Goal: Transaction & Acquisition: Purchase product/service

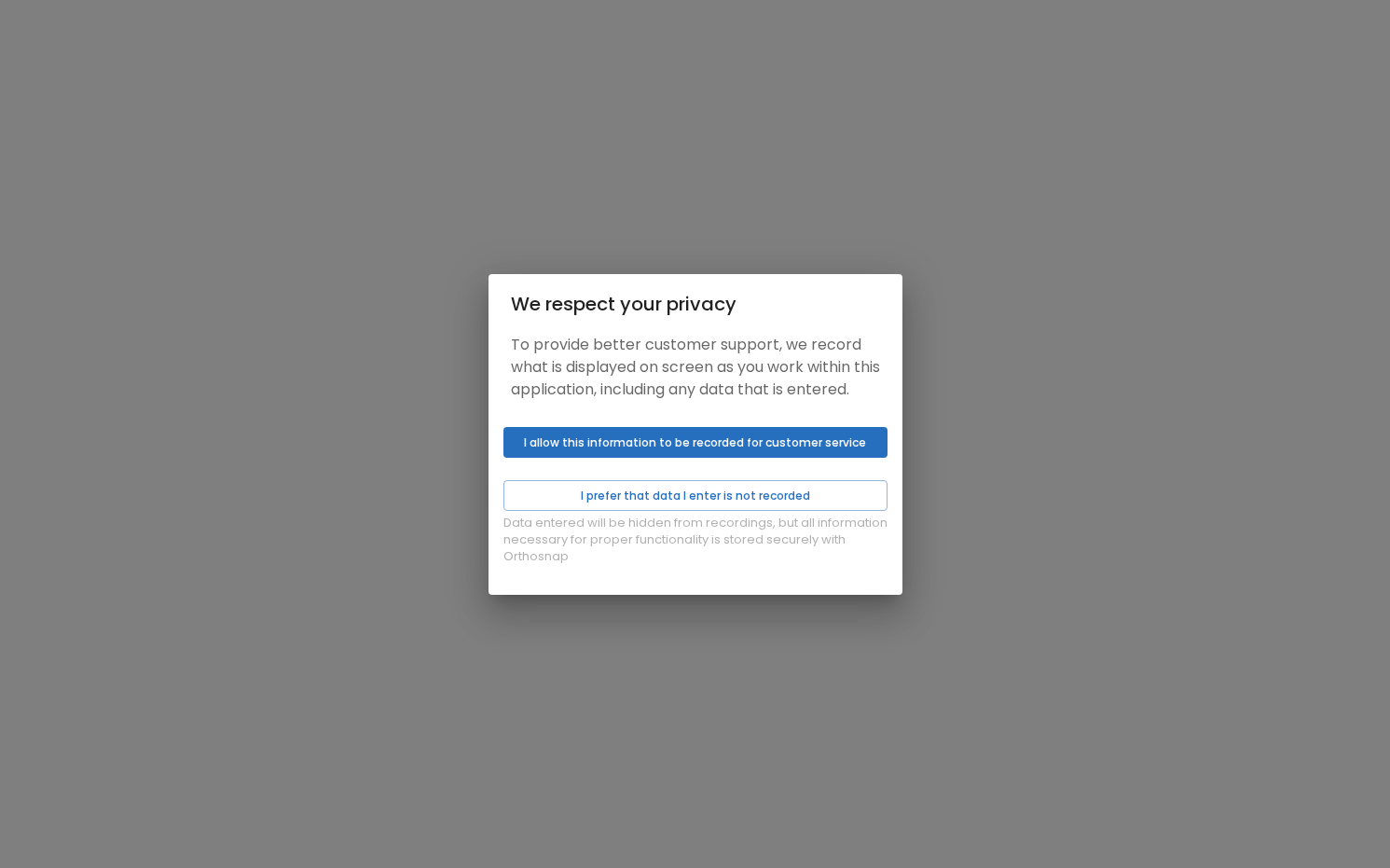
click at [674, 451] on button "I allow this information to be recorded for customer service" at bounding box center [695, 441] width 384 height 31
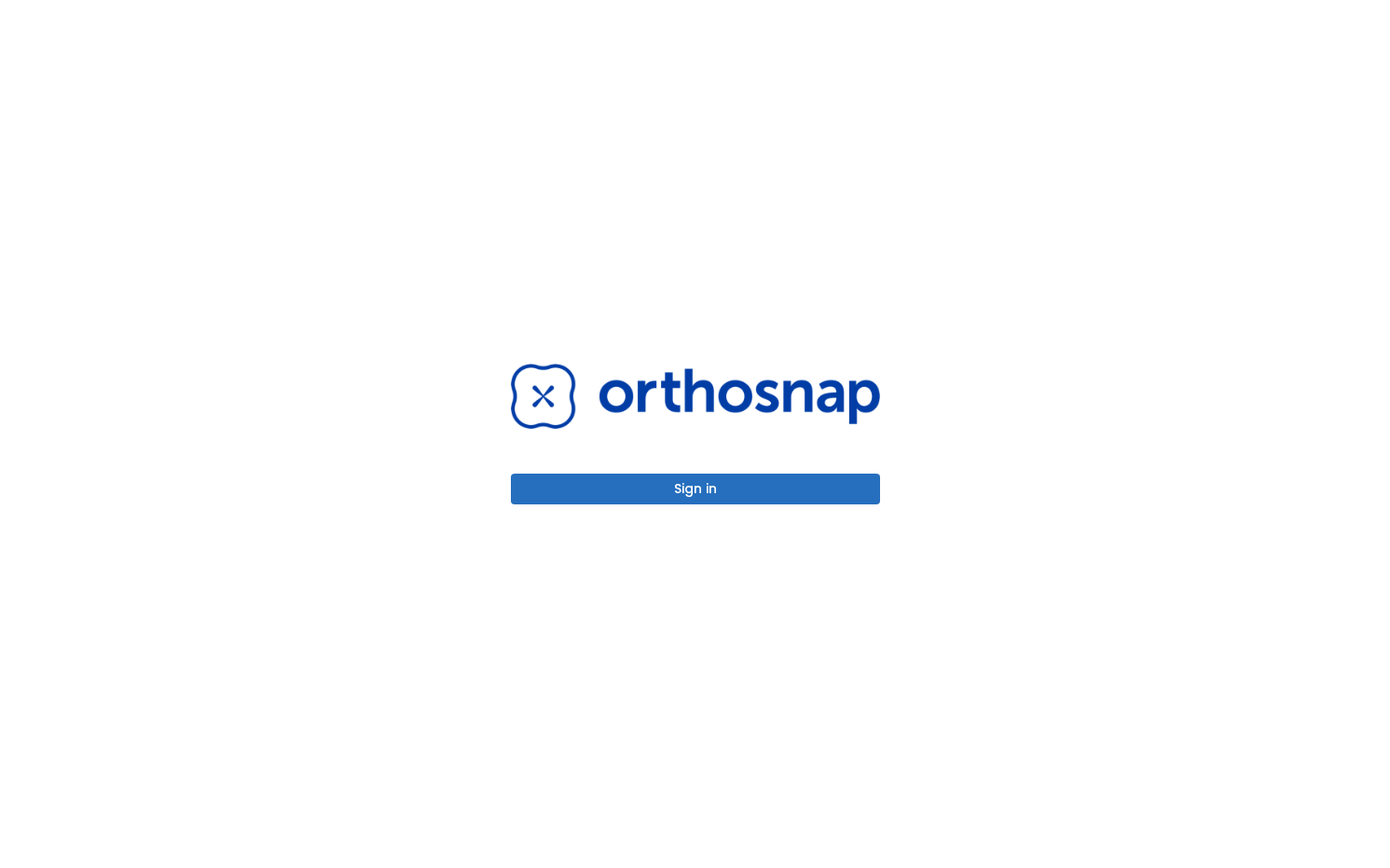
click at [927, 231] on div "Sign in" at bounding box center [695, 434] width 1390 height 868
click at [722, 487] on button "Sign in" at bounding box center [695, 488] width 369 height 31
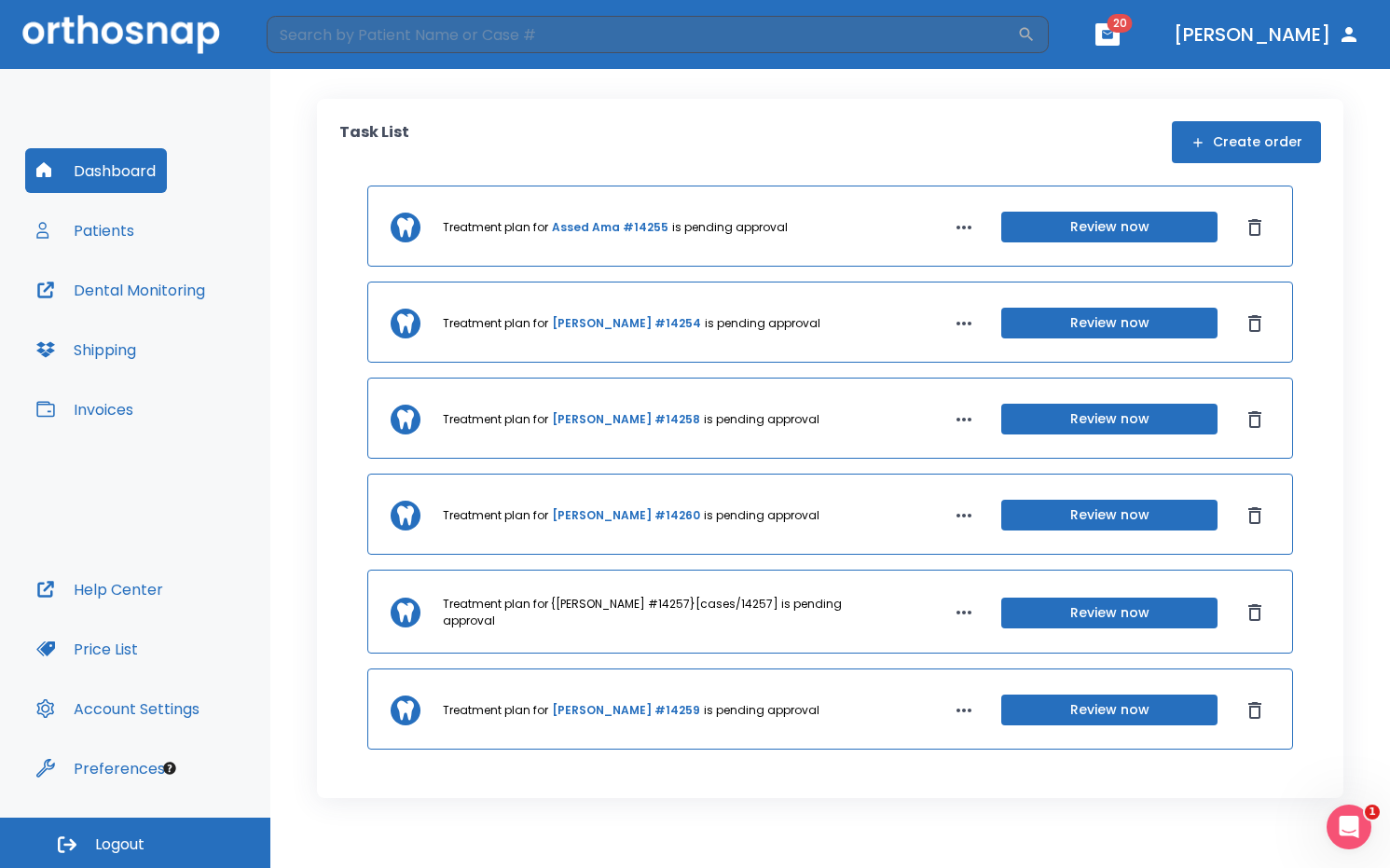
click at [1236, 136] on button "Create order" at bounding box center [1246, 142] width 149 height 42
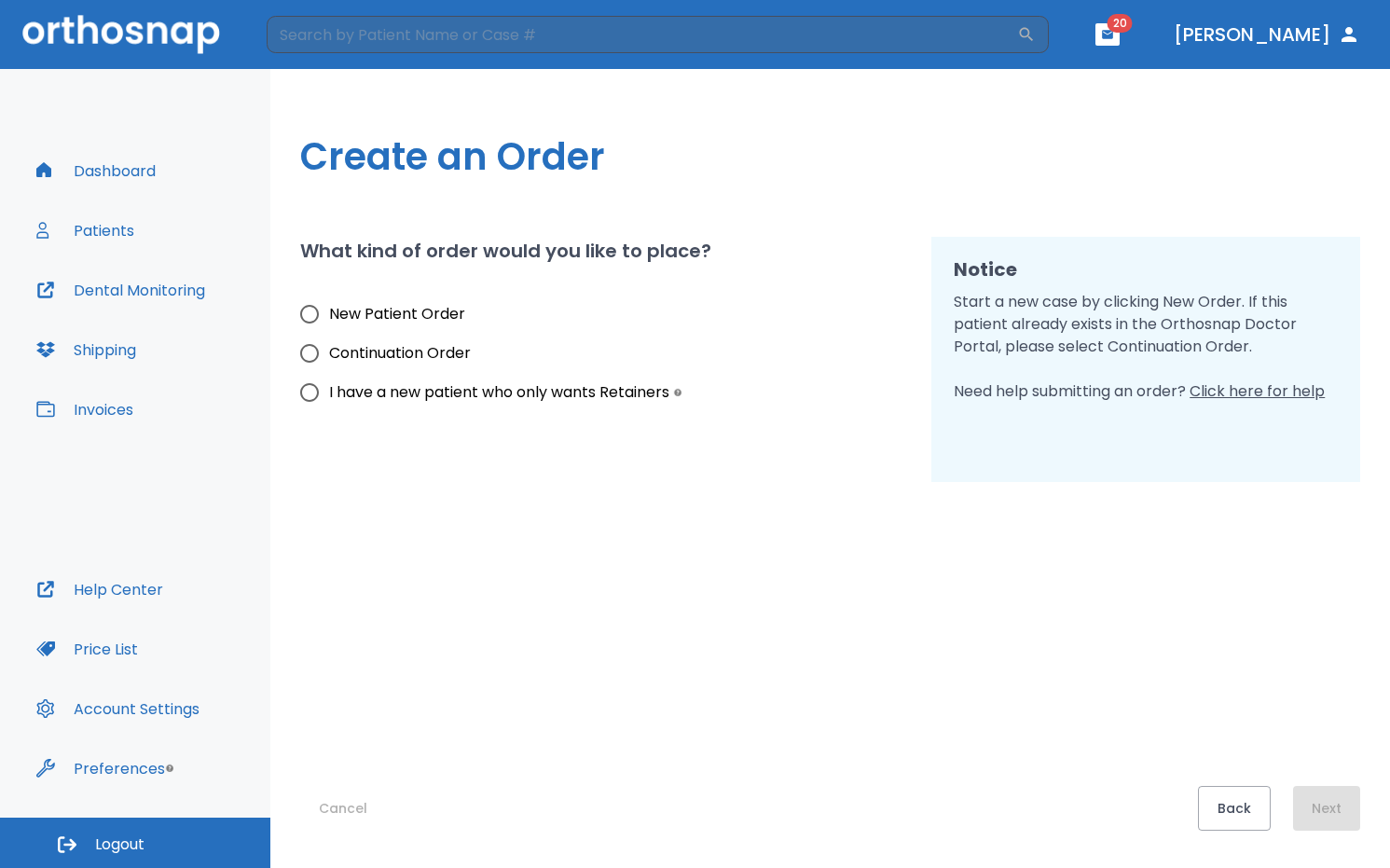
click at [345, 390] on span "I have a new patient who only wants Retainers" at bounding box center [499, 392] width 340 height 23
click at [329, 390] on input "I have a new patient who only wants Retainers" at bounding box center [309, 392] width 39 height 39
radio input "true"
click at [1309, 792] on button "Next" at bounding box center [1327, 807] width 67 height 45
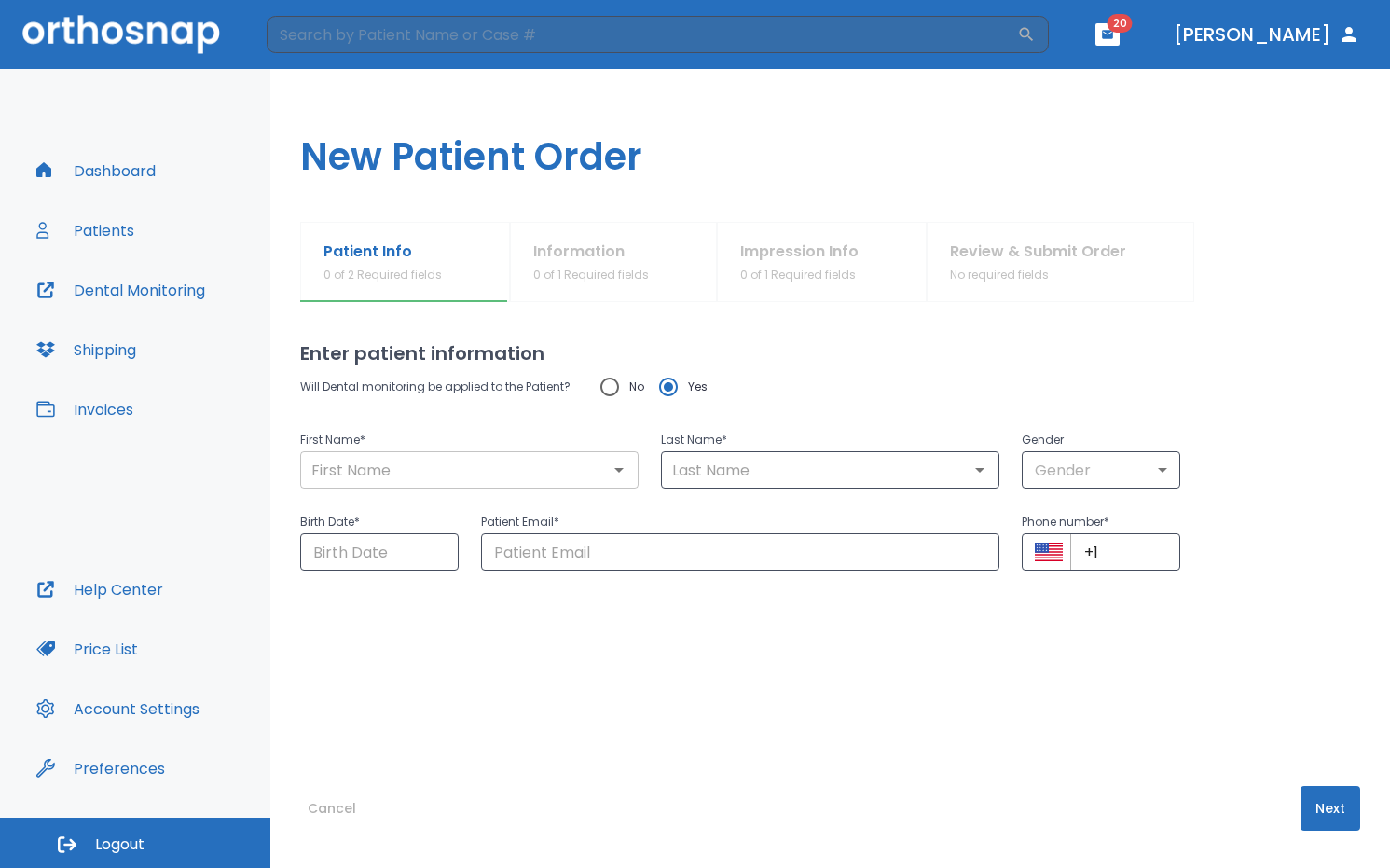
click at [346, 478] on input "text" at bounding box center [469, 469] width 327 height 26
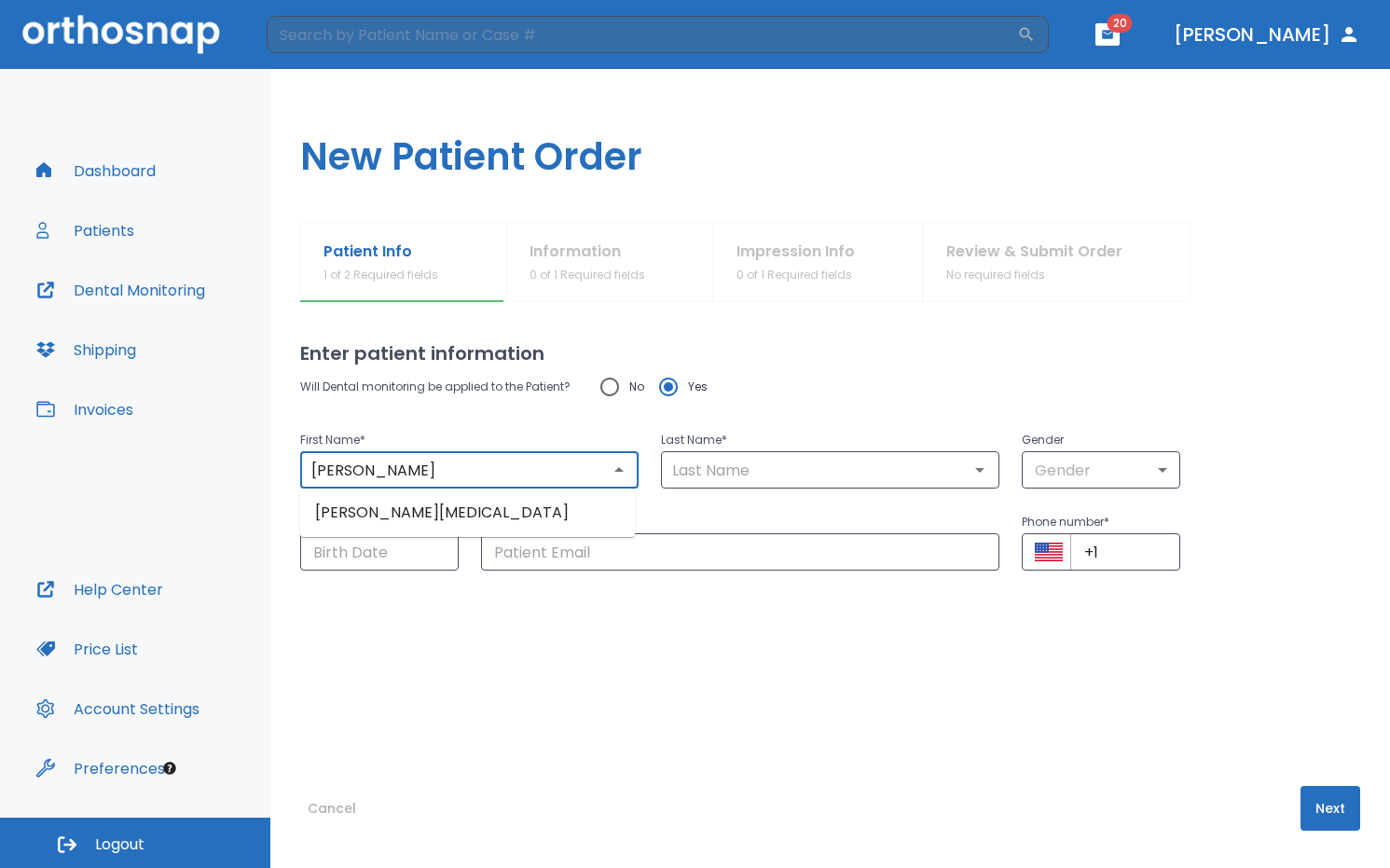
type input "Diana"
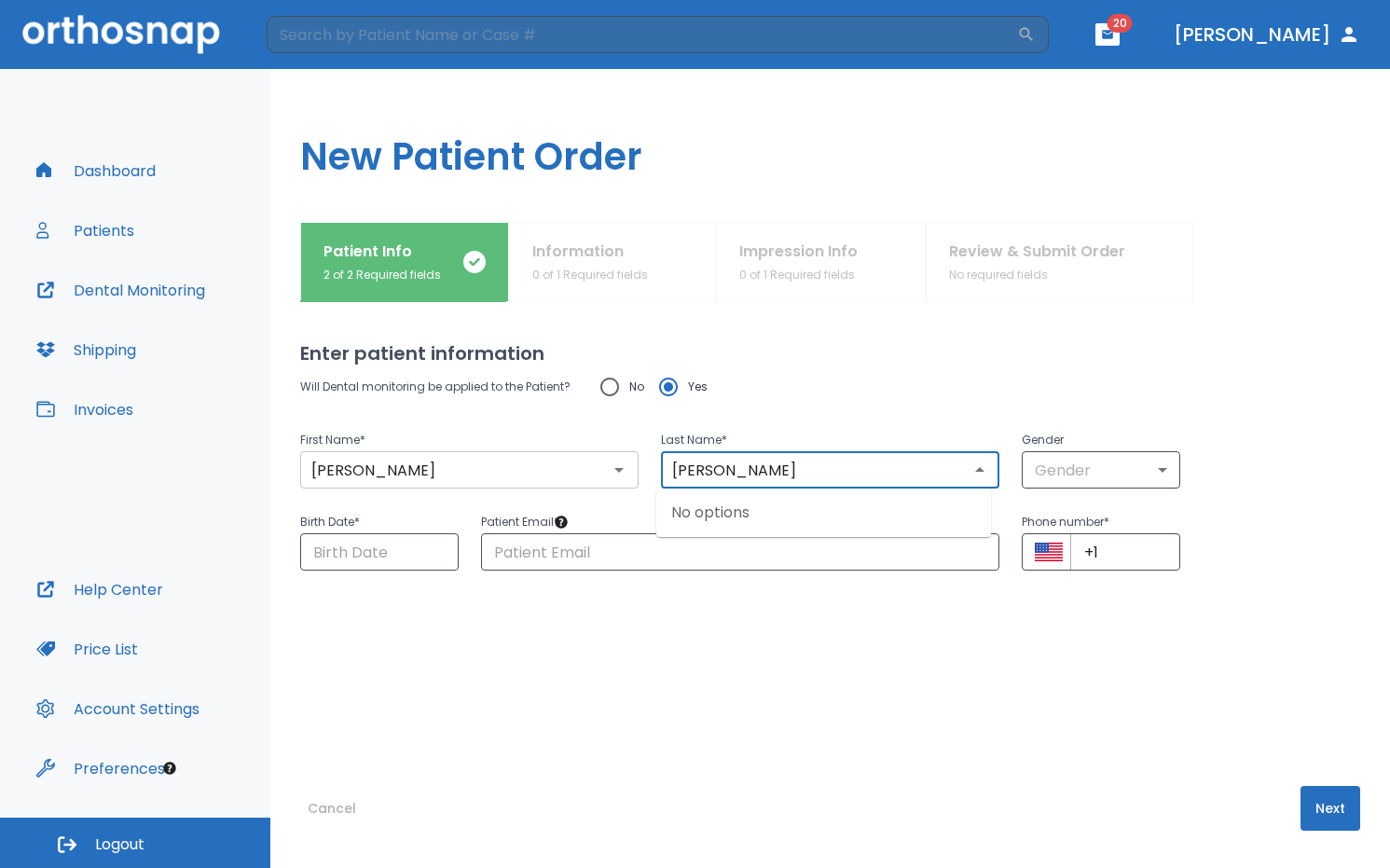
type input "Vaughn"
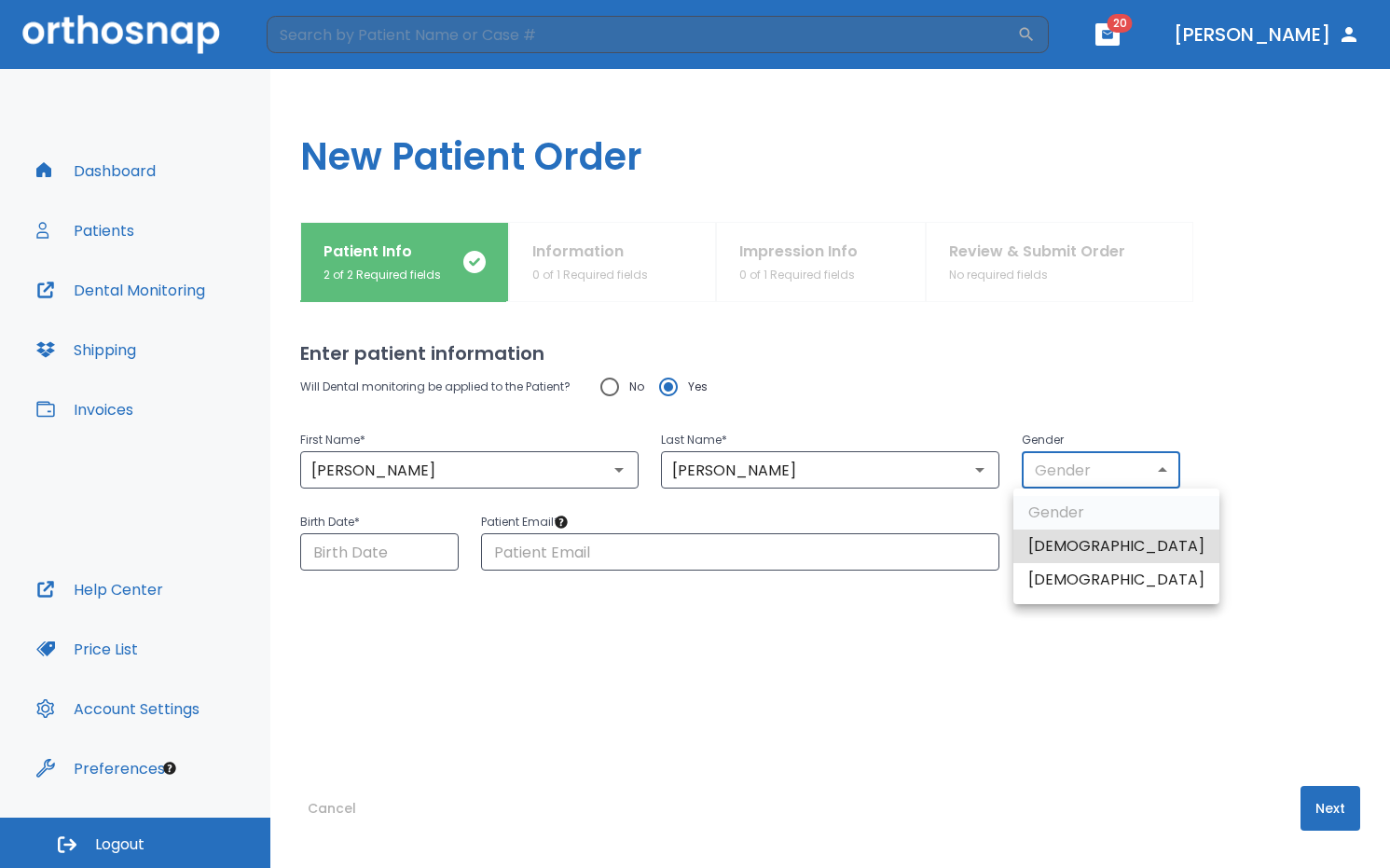
click at [1157, 476] on body "​ 20 Dr. Chen Dashboard Patients Dental Monitoring Shipping Invoices Help Cente…" at bounding box center [695, 434] width 1390 height 868
click at [1074, 580] on li "Female" at bounding box center [1117, 580] width 206 height 34
type input "0"
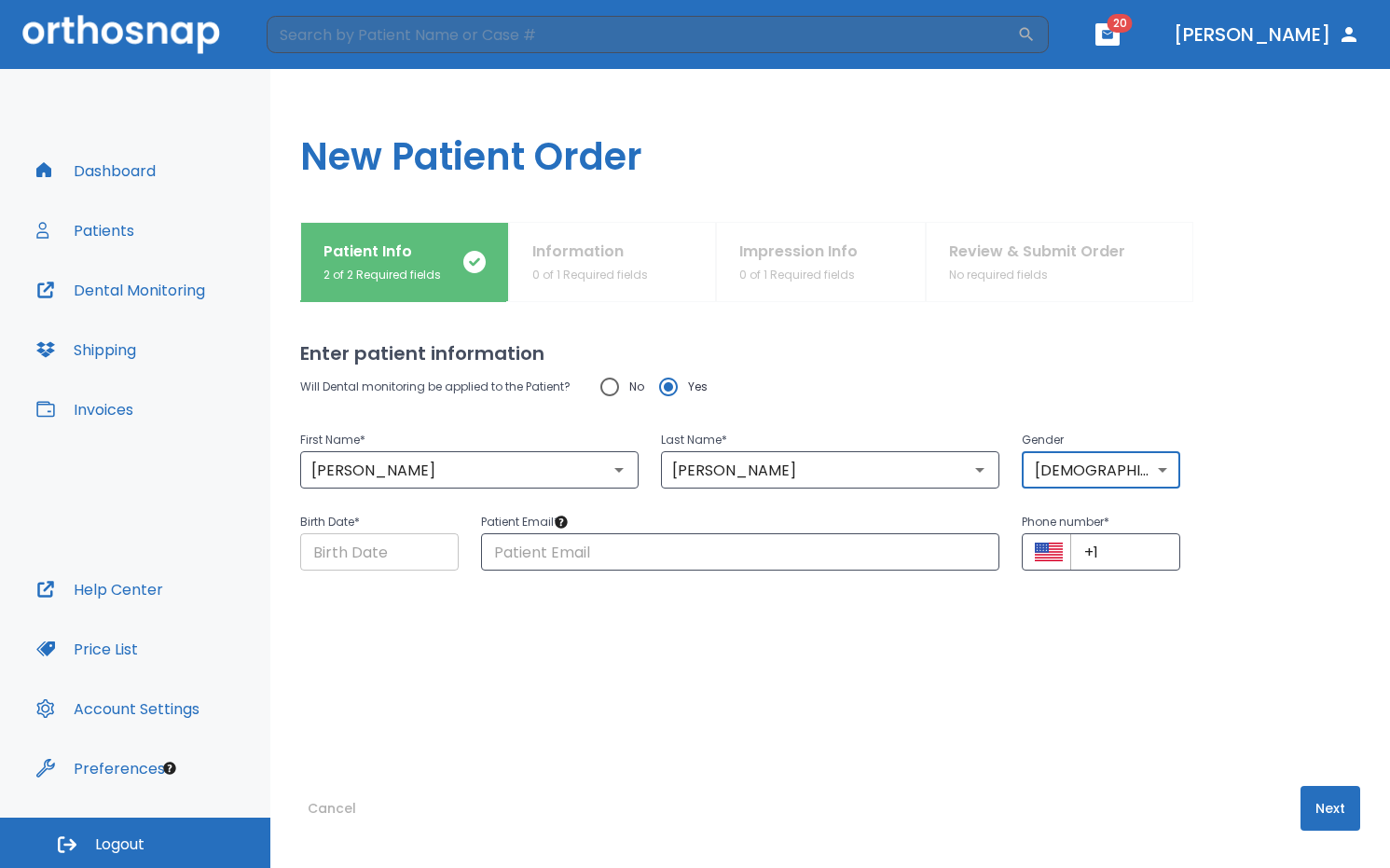
click at [387, 548] on input "Choose date" at bounding box center [380, 553] width 159 height 38
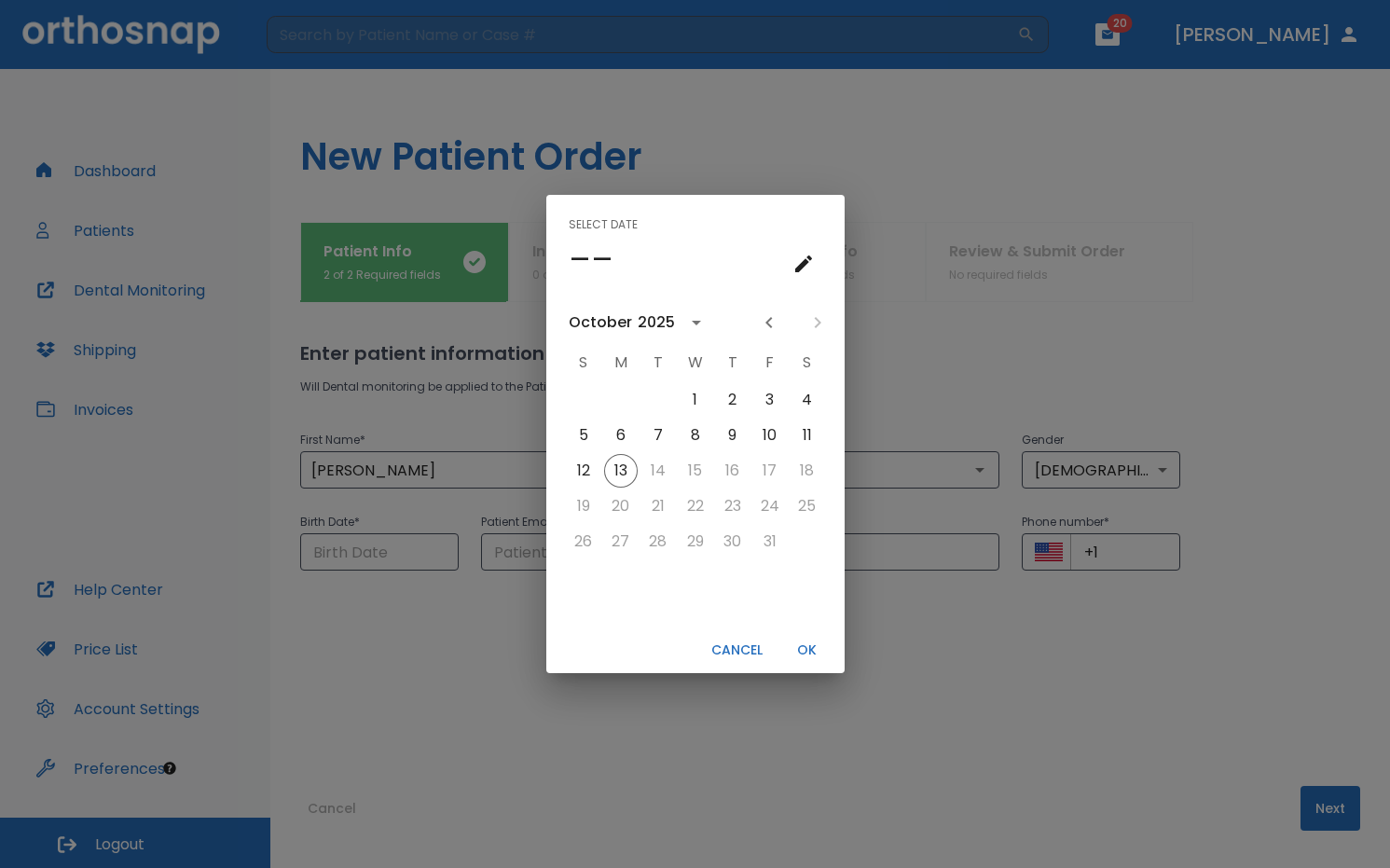
click at [763, 327] on icon "Previous month" at bounding box center [769, 322] width 23 height 23
click at [801, 398] on button "7" at bounding box center [808, 400] width 34 height 34
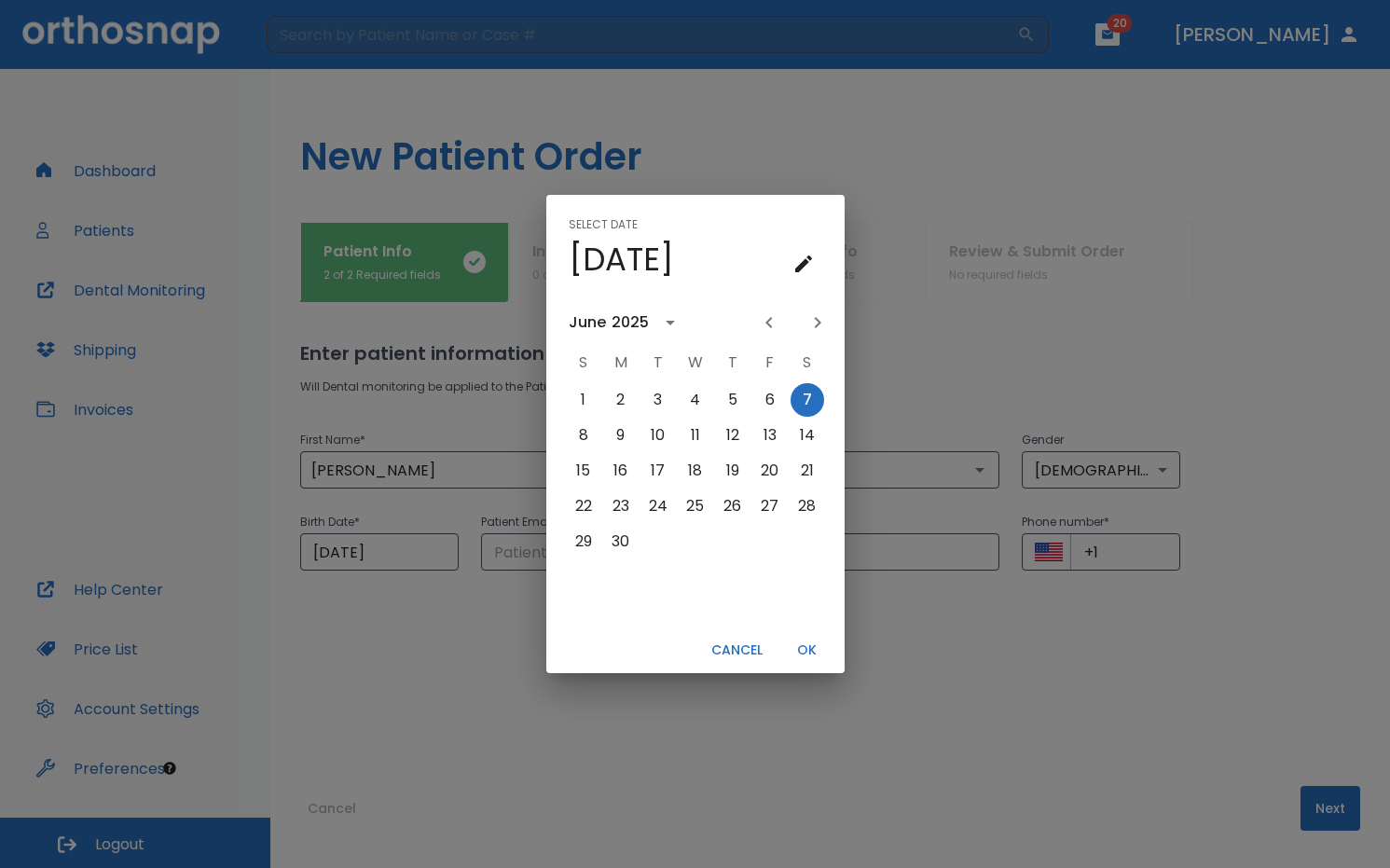
click at [438, 549] on div "Select date Sat, Jun 7 June 2025 S M T W T F S 1 2 3 4 5 6 7 8 9 10 11 12 13 14…" at bounding box center [695, 434] width 1390 height 868
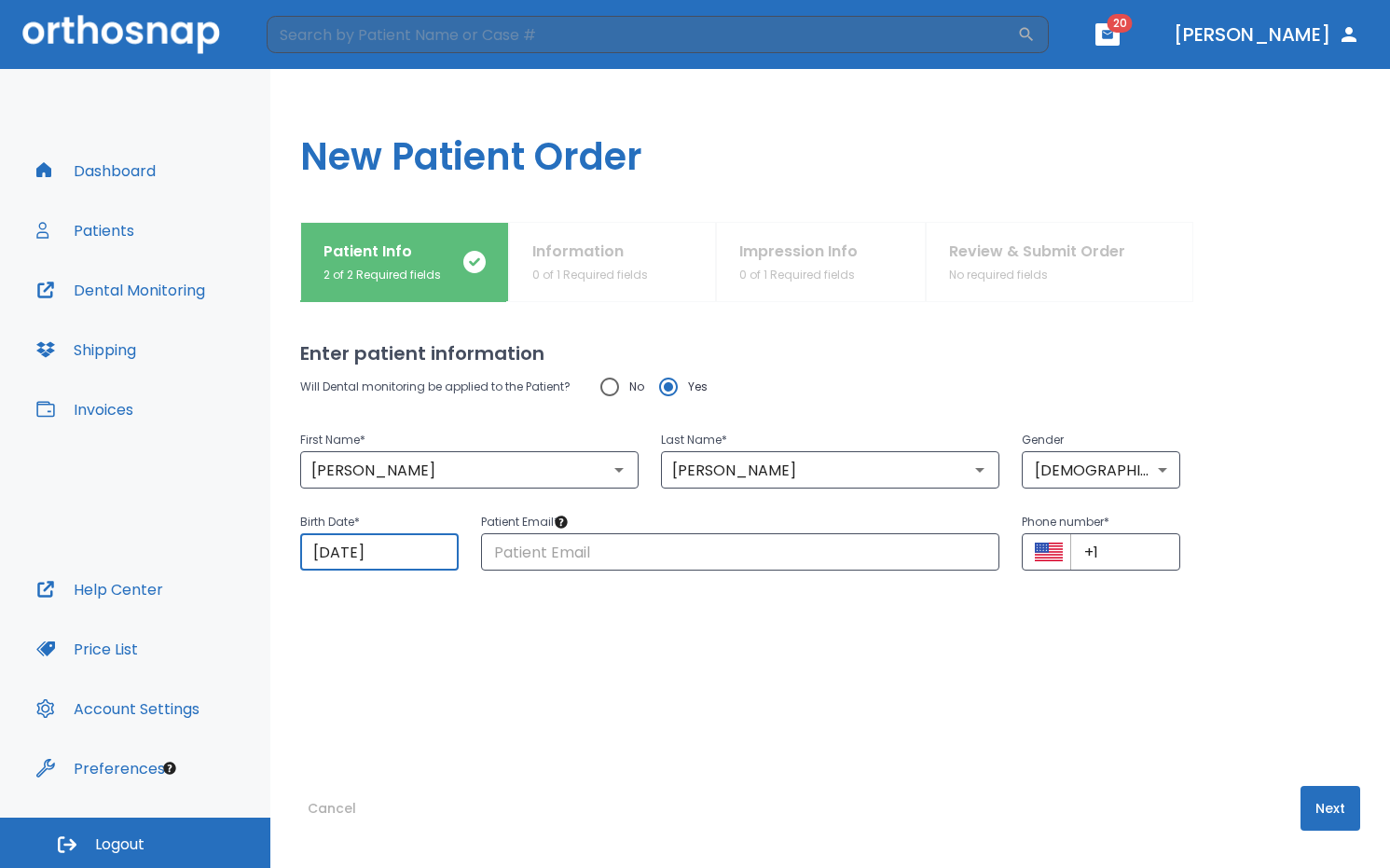
drag, startPoint x: 395, startPoint y: 554, endPoint x: 357, endPoint y: 554, distance: 38.0
click at [357, 554] on input "10/13/2025" at bounding box center [380, 553] width 159 height 38
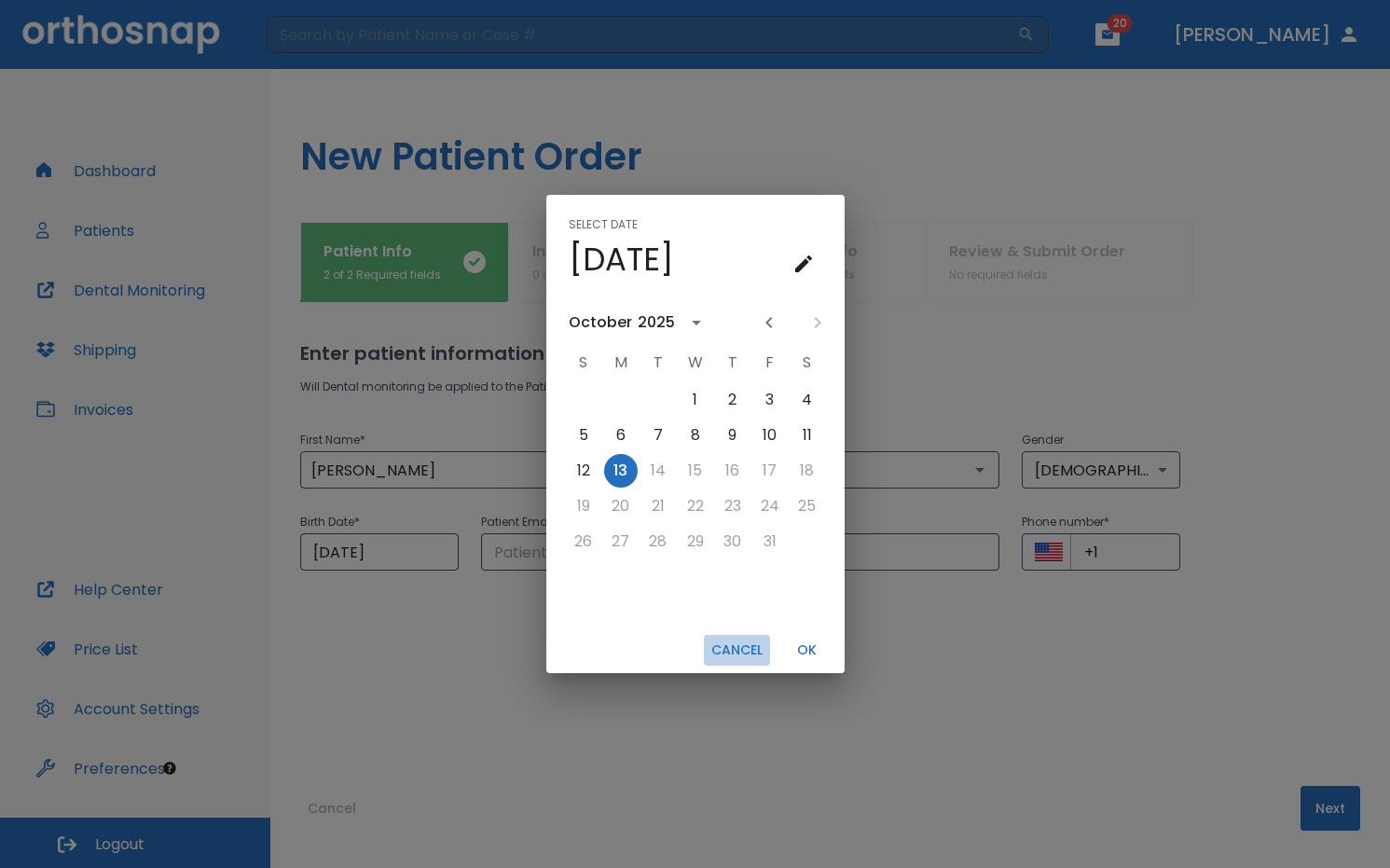
click at [739, 655] on button "Cancel" at bounding box center [737, 650] width 66 height 31
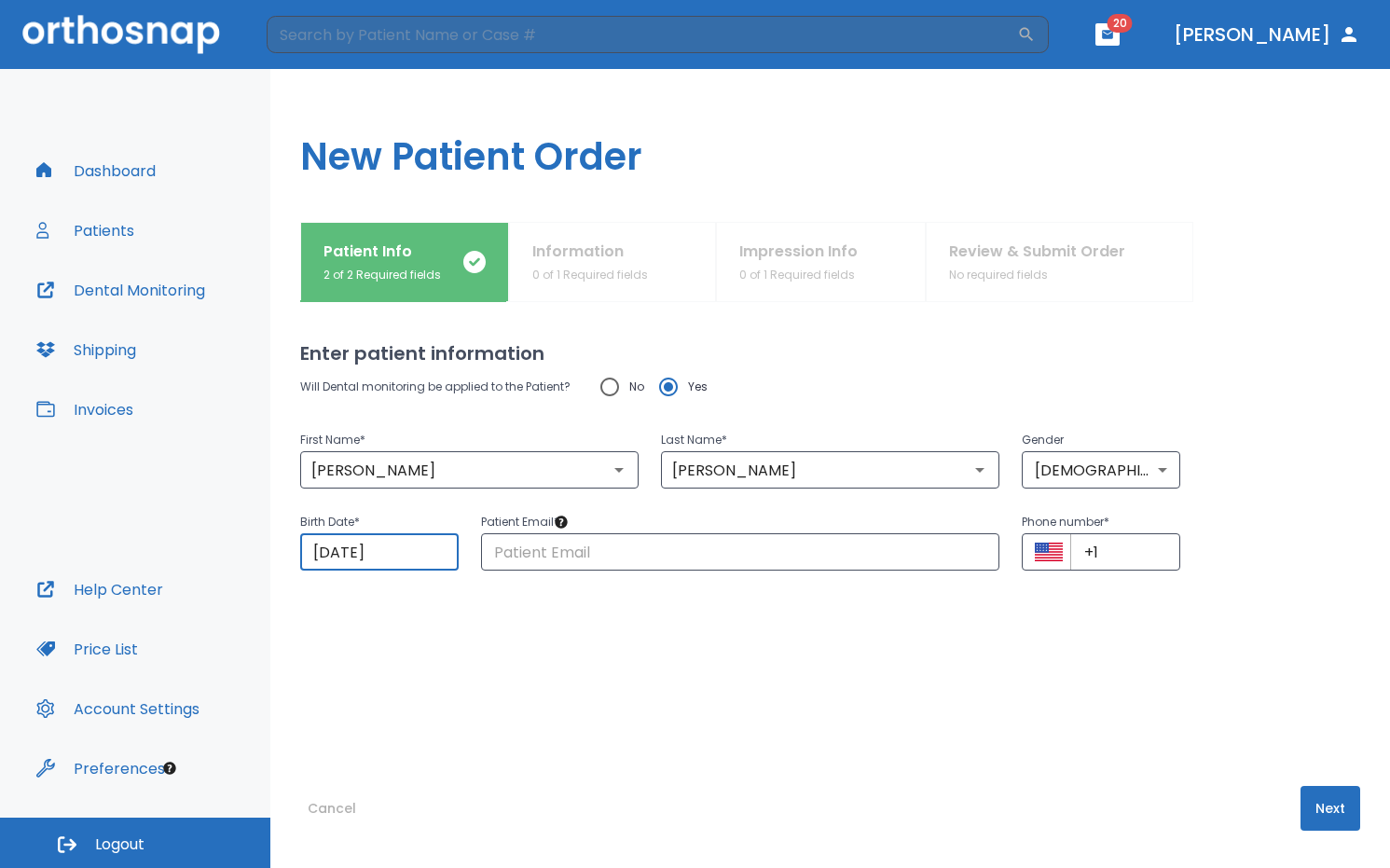
click at [358, 543] on input "10/13/2025" at bounding box center [380, 553] width 159 height 38
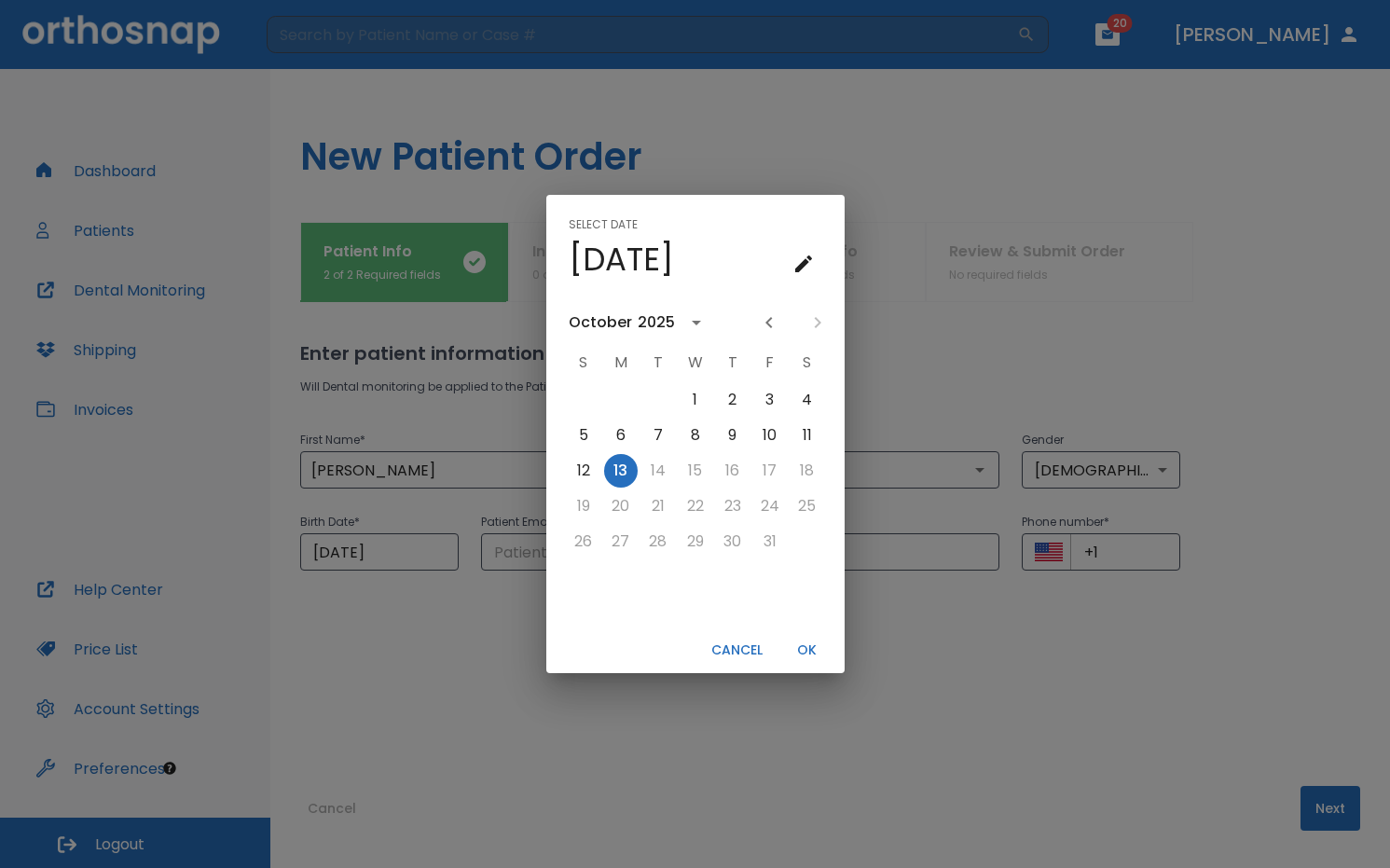
click at [810, 265] on icon "calendar view is open, go to text input view" at bounding box center [804, 264] width 23 height 23
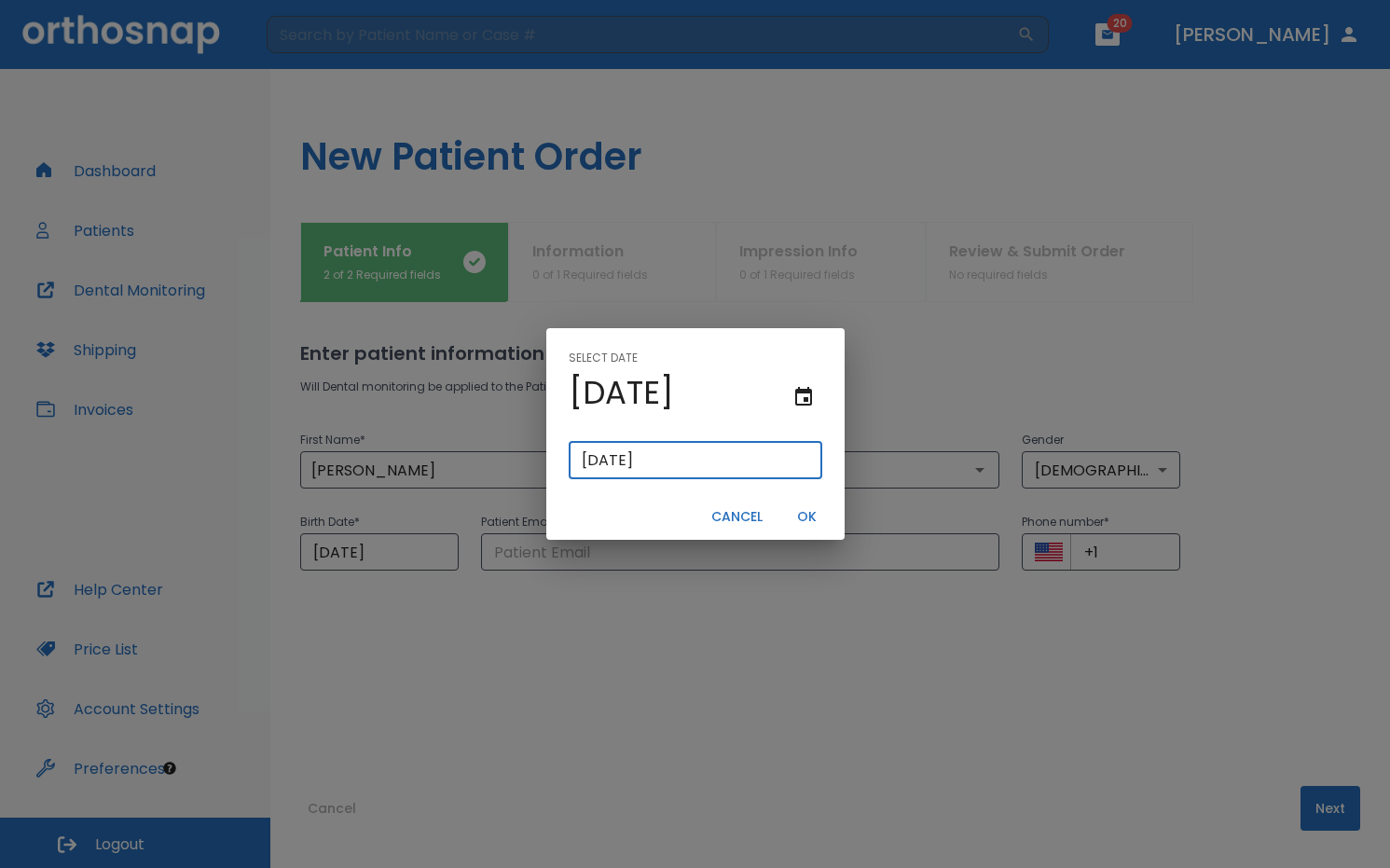
drag, startPoint x: 687, startPoint y: 461, endPoint x: 627, endPoint y: 462, distance: 60.0
click at [627, 462] on input "10/13/2025" at bounding box center [695, 460] width 254 height 38
type input "10/13/0001"
type input "10/13/1"
type input "10/13/0019"
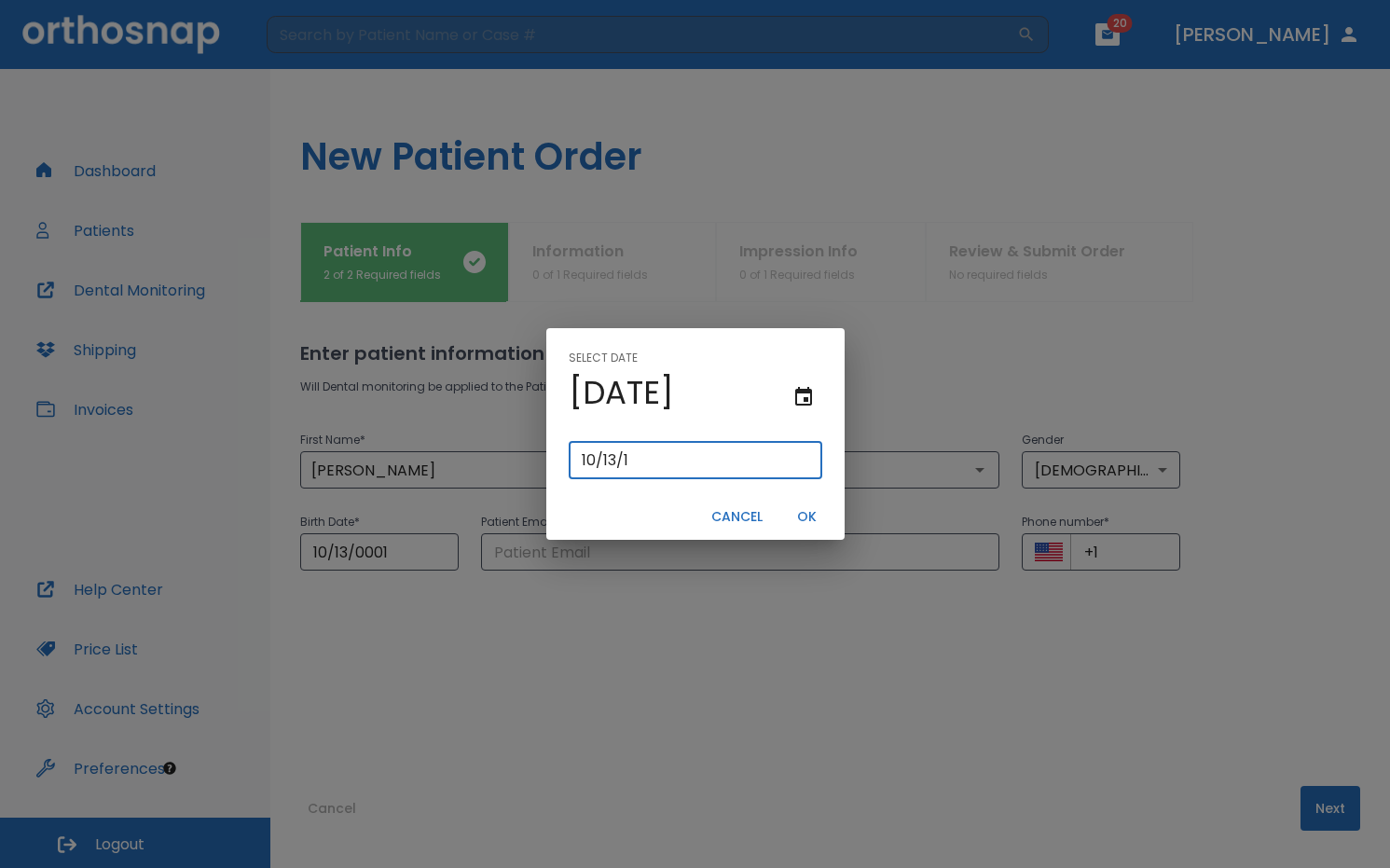
type input "10/13/19"
type input "10/13/0197"
type input "10/13/197"
type input "10/13/1979"
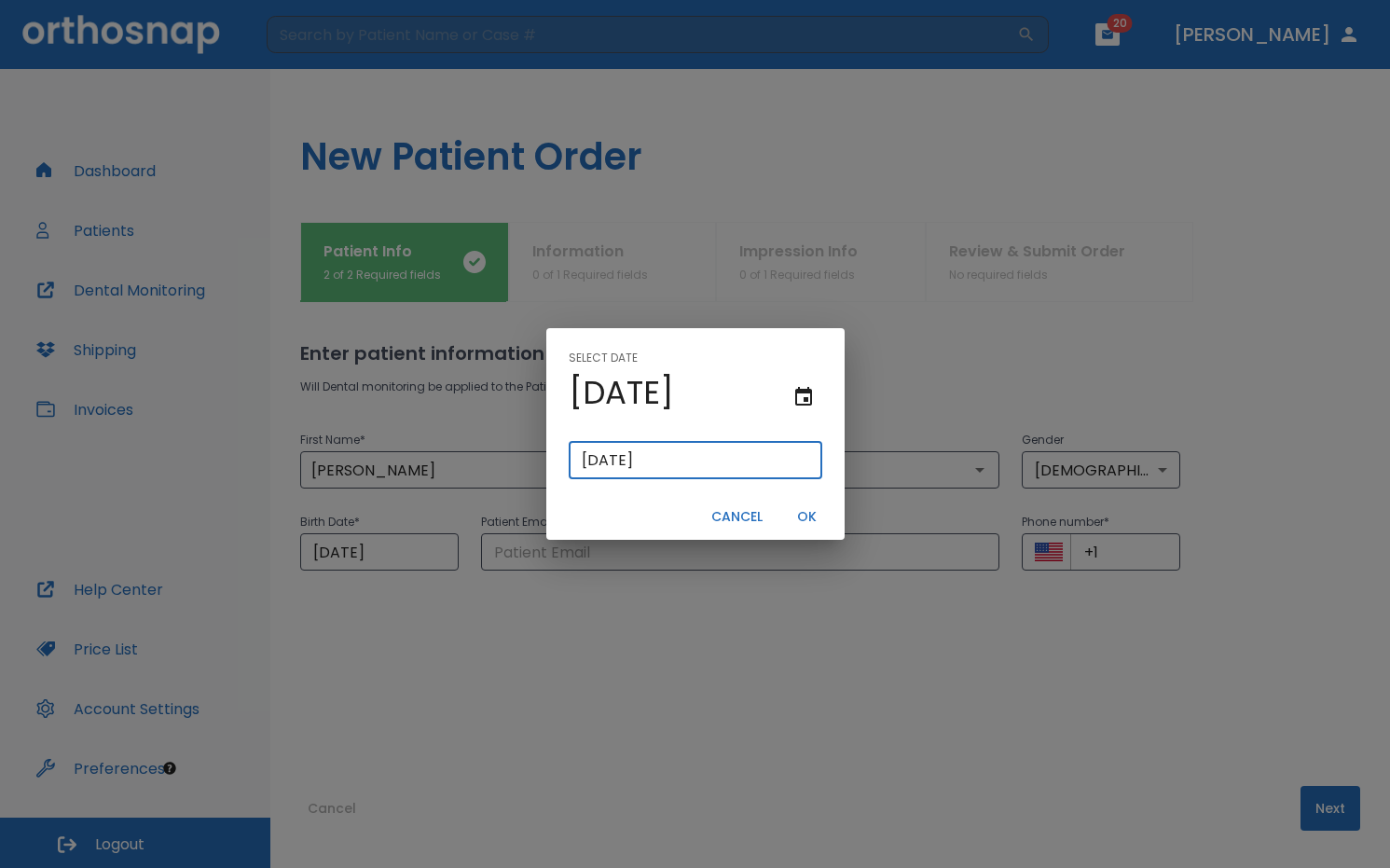
click at [804, 511] on button "OK" at bounding box center [808, 517] width 60 height 31
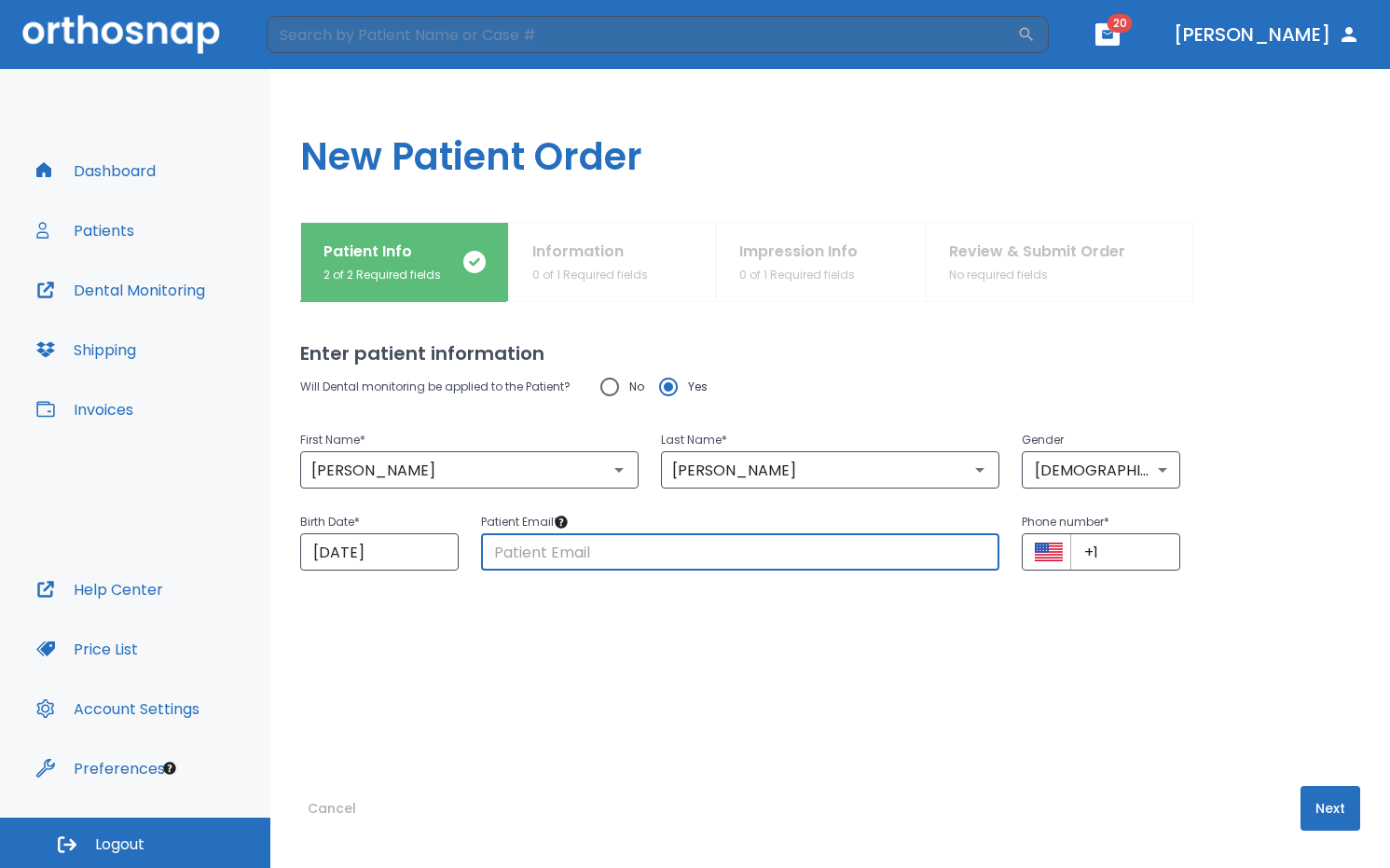
click at [721, 550] on input "text" at bounding box center [740, 553] width 519 height 38
drag, startPoint x: 1056, startPoint y: 659, endPoint x: 1023, endPoint y: 636, distance: 40.2
click at [1055, 658] on div "Will Dental monitoring be applied to the Patient? No Yes First Name * Diana ​ L…" at bounding box center [830, 539] width 1061 height 344
click at [774, 566] on input "text" at bounding box center [740, 553] width 519 height 38
paste input "msdiana.vaughn@gmail.com"
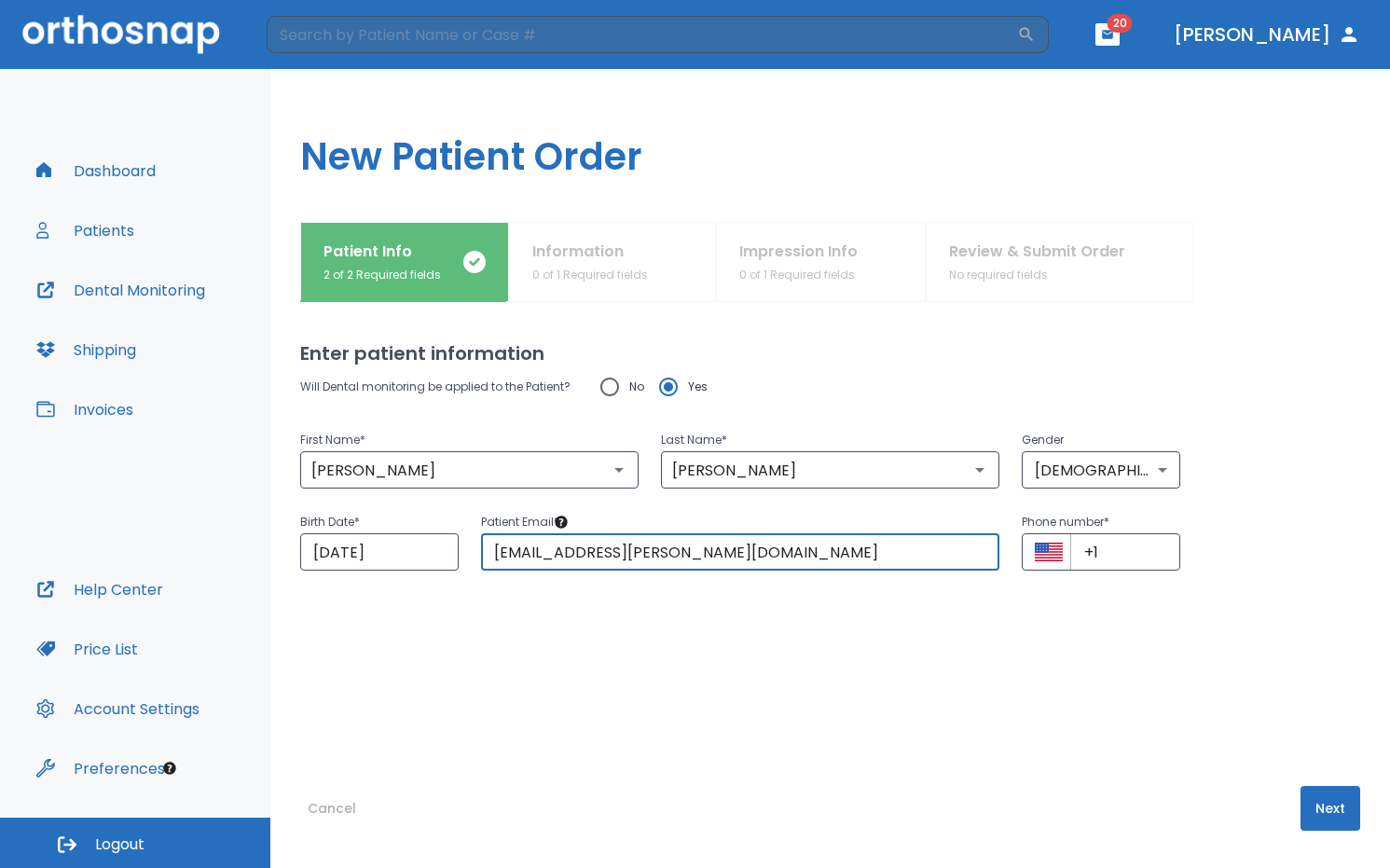
type input "msdiana.vaughn@gmail.com"
click at [983, 641] on div "Will Dental monitoring be applied to the Patient? No Yes First Name * Diana ​ L…" at bounding box center [830, 539] width 1061 height 344
click at [1106, 562] on input "+1" at bounding box center [1125, 553] width 110 height 38
drag, startPoint x: 1161, startPoint y: 626, endPoint x: 1133, endPoint y: 600, distance: 38.2
click at [1151, 615] on div "Will Dental monitoring be applied to the Patient? No Yes First Name * Diana ​ L…" at bounding box center [830, 539] width 1061 height 344
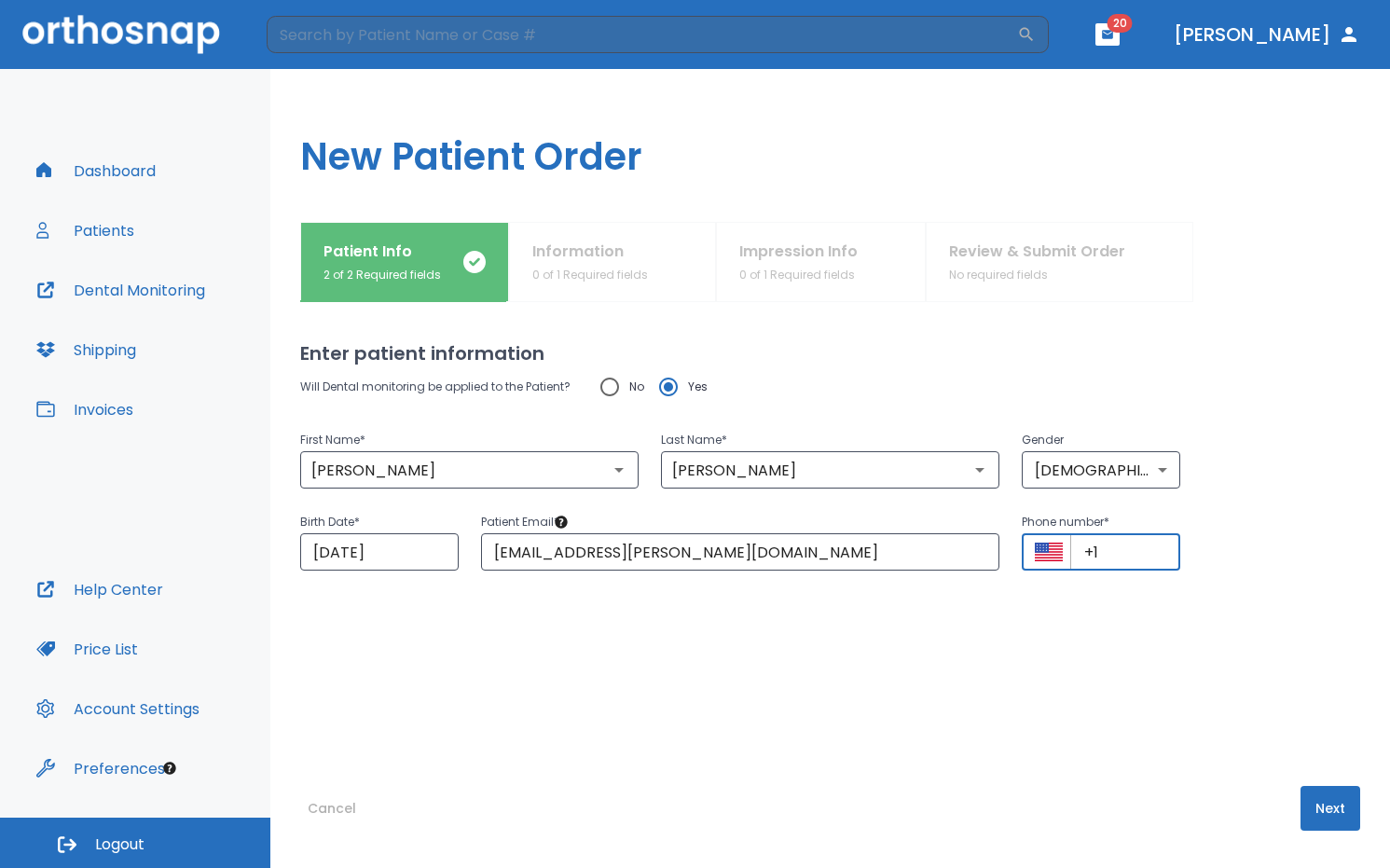
click at [1102, 551] on input "+1" at bounding box center [1125, 553] width 110 height 38
paste input "(206) 650-1400"
type input "+1 (206) 650-1400"
click at [1028, 673] on div "Will Dental monitoring be applied to the Patient? No Yes First Name * Diana ​ L…" at bounding box center [830, 539] width 1061 height 344
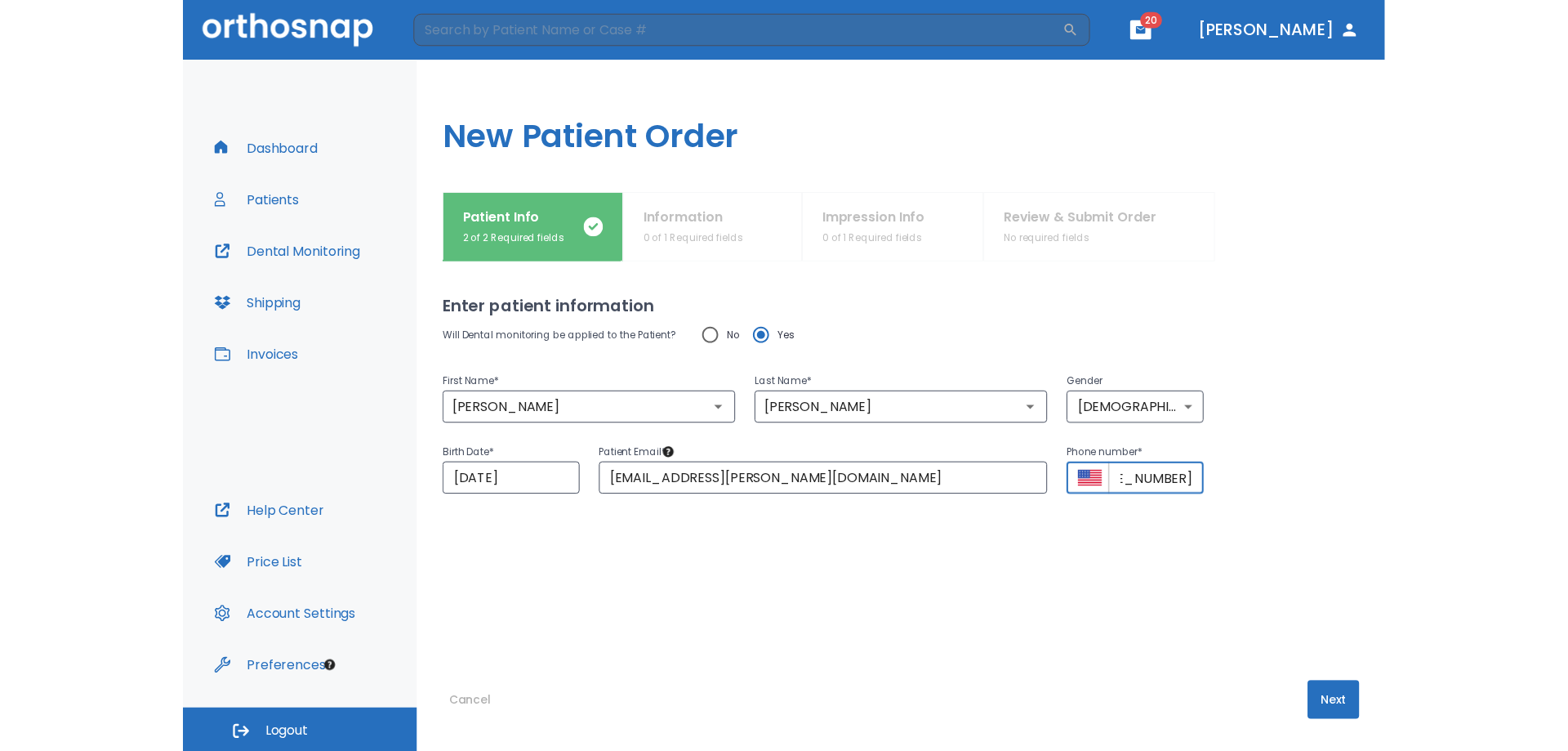
scroll to position [0, 0]
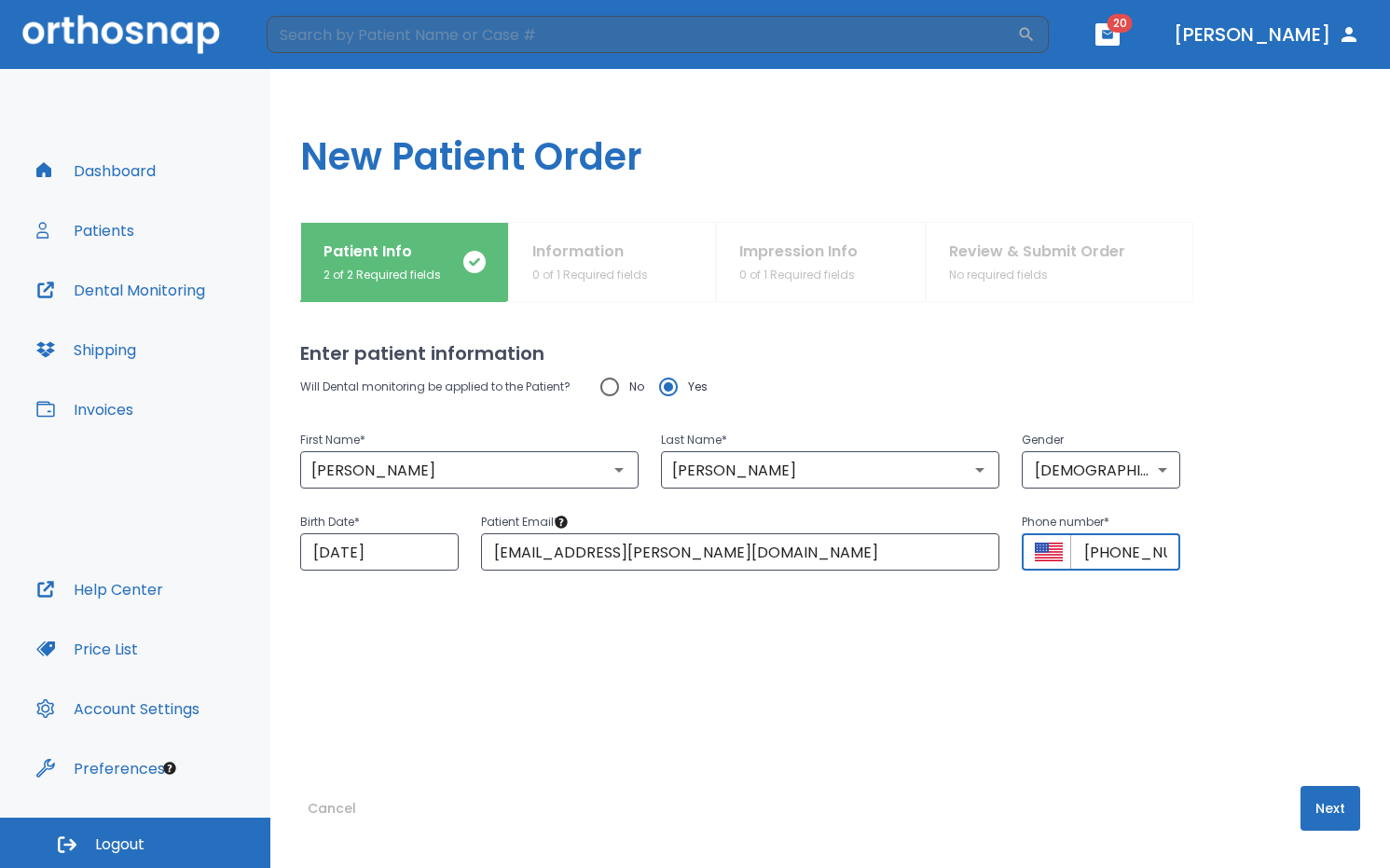
drag, startPoint x: 1116, startPoint y: 557, endPoint x: 1060, endPoint y: 542, distance: 58.0
click at [1060, 542] on div "​ +1 (206) 650-1400 ​" at bounding box center [1101, 553] width 159 height 38
click at [1115, 650] on div "Will Dental monitoring be applied to the Patient? No Yes First Name * Diana ​ L…" at bounding box center [830, 539] width 1061 height 344
click at [1319, 796] on button "Next" at bounding box center [1330, 807] width 60 height 45
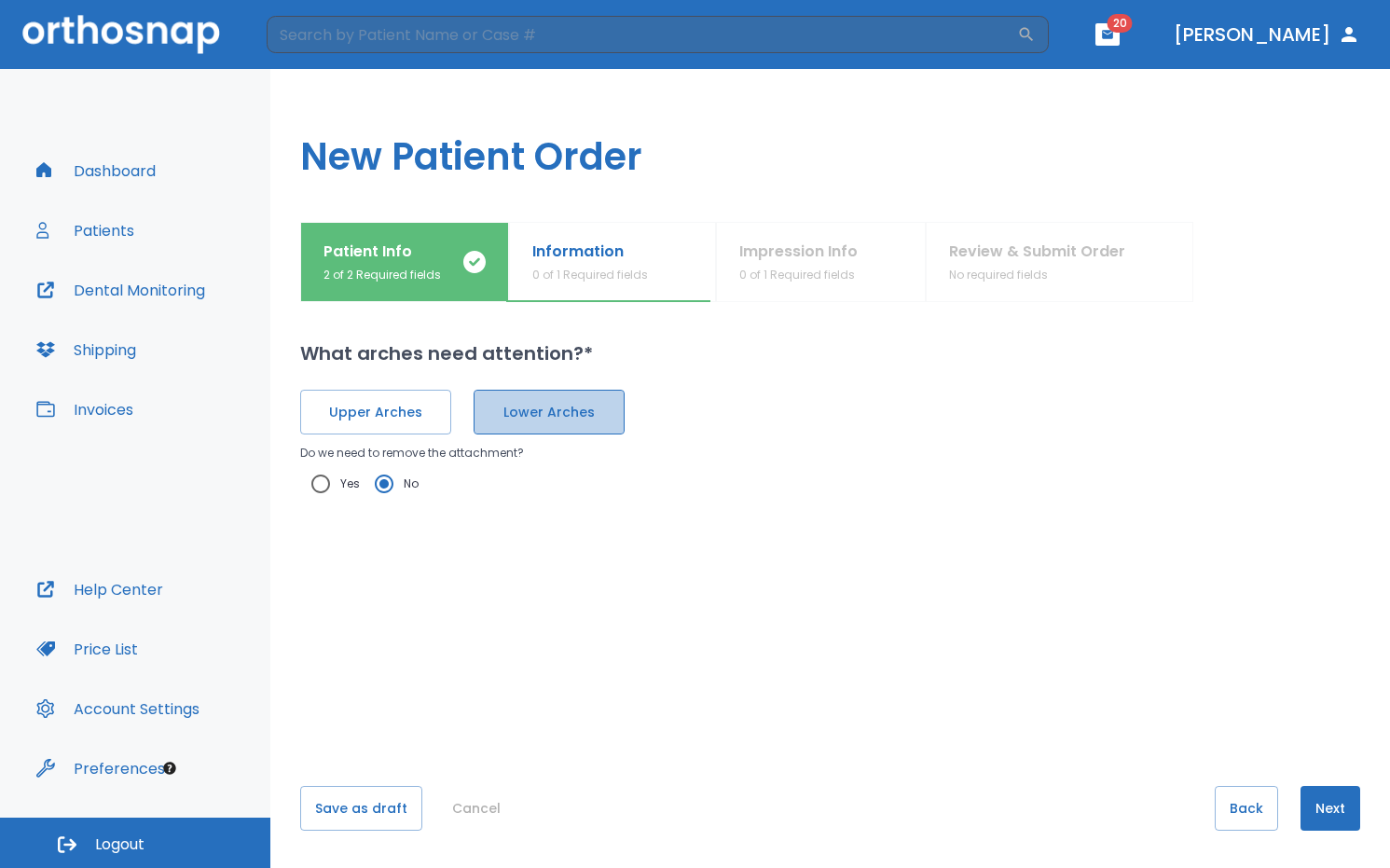
click at [566, 410] on span "Lower Arches" at bounding box center [549, 413] width 112 height 20
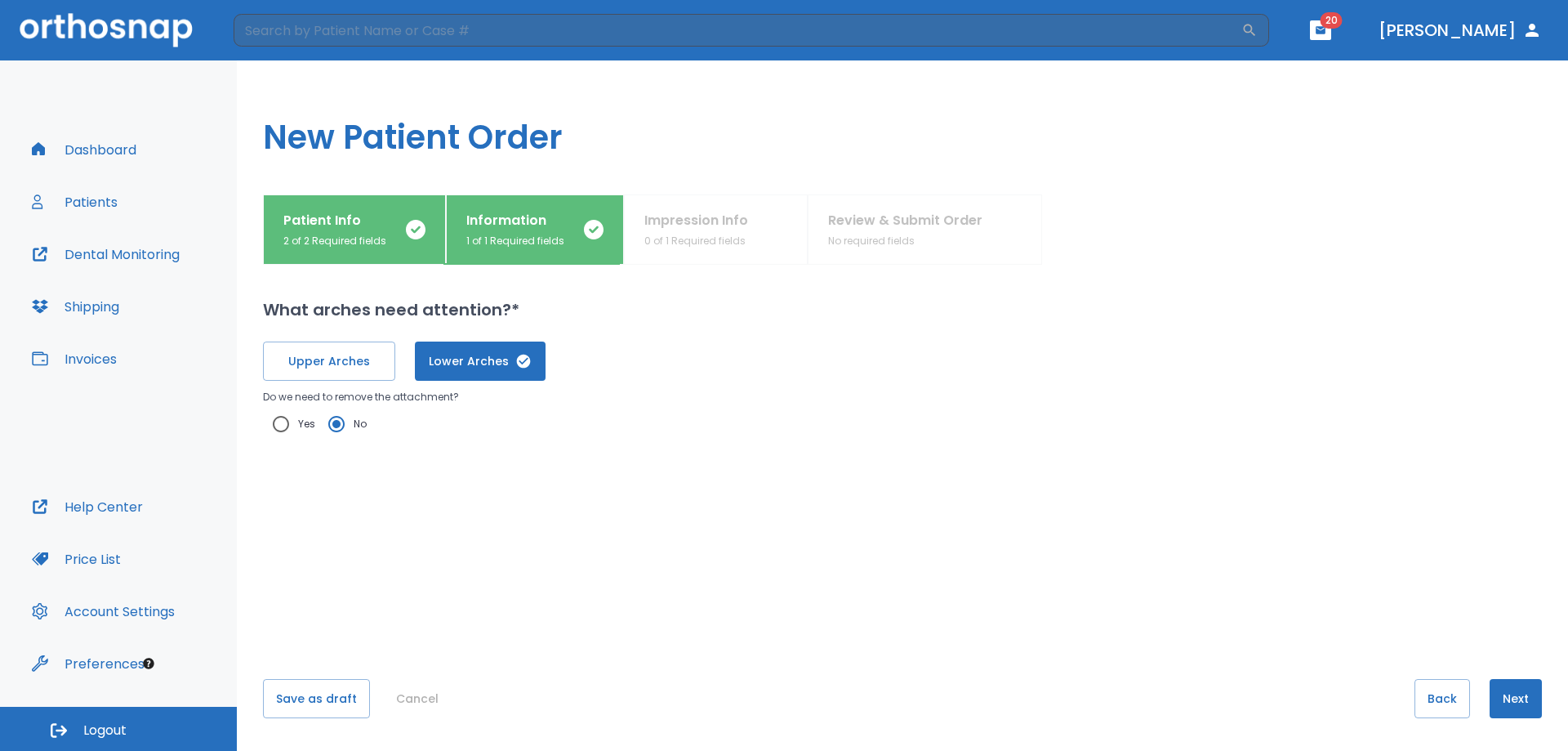
click at [1217, 704] on button "Next" at bounding box center [1516, 698] width 52 height 39
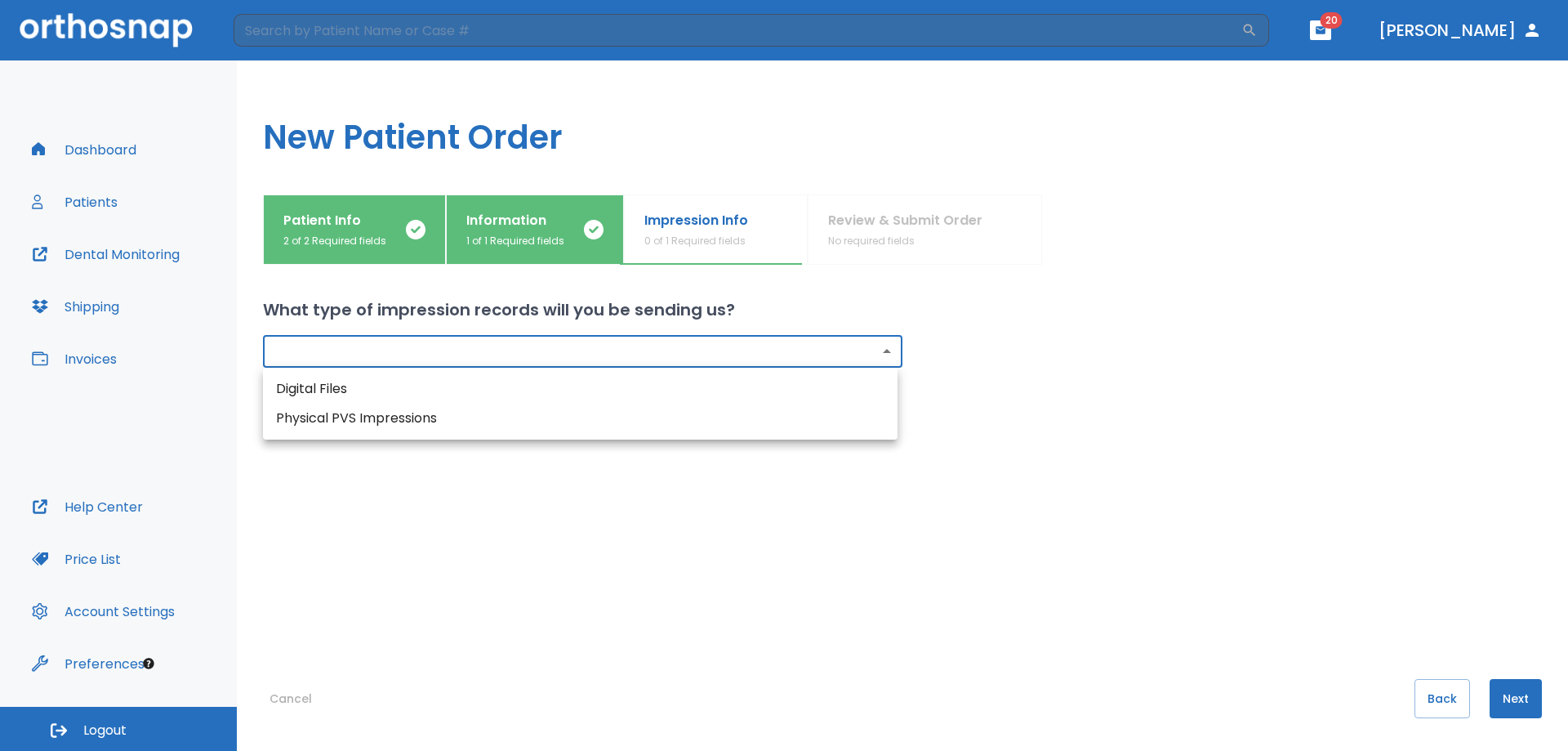
click at [674, 341] on body "​ 20 Dr. Chen Dashboard Patients Dental Monitoring Shipping Invoices Help Cente…" at bounding box center [784, 376] width 1568 height 751
click at [384, 389] on li "Digital Files" at bounding box center [581, 389] width 635 height 30
type input "digital"
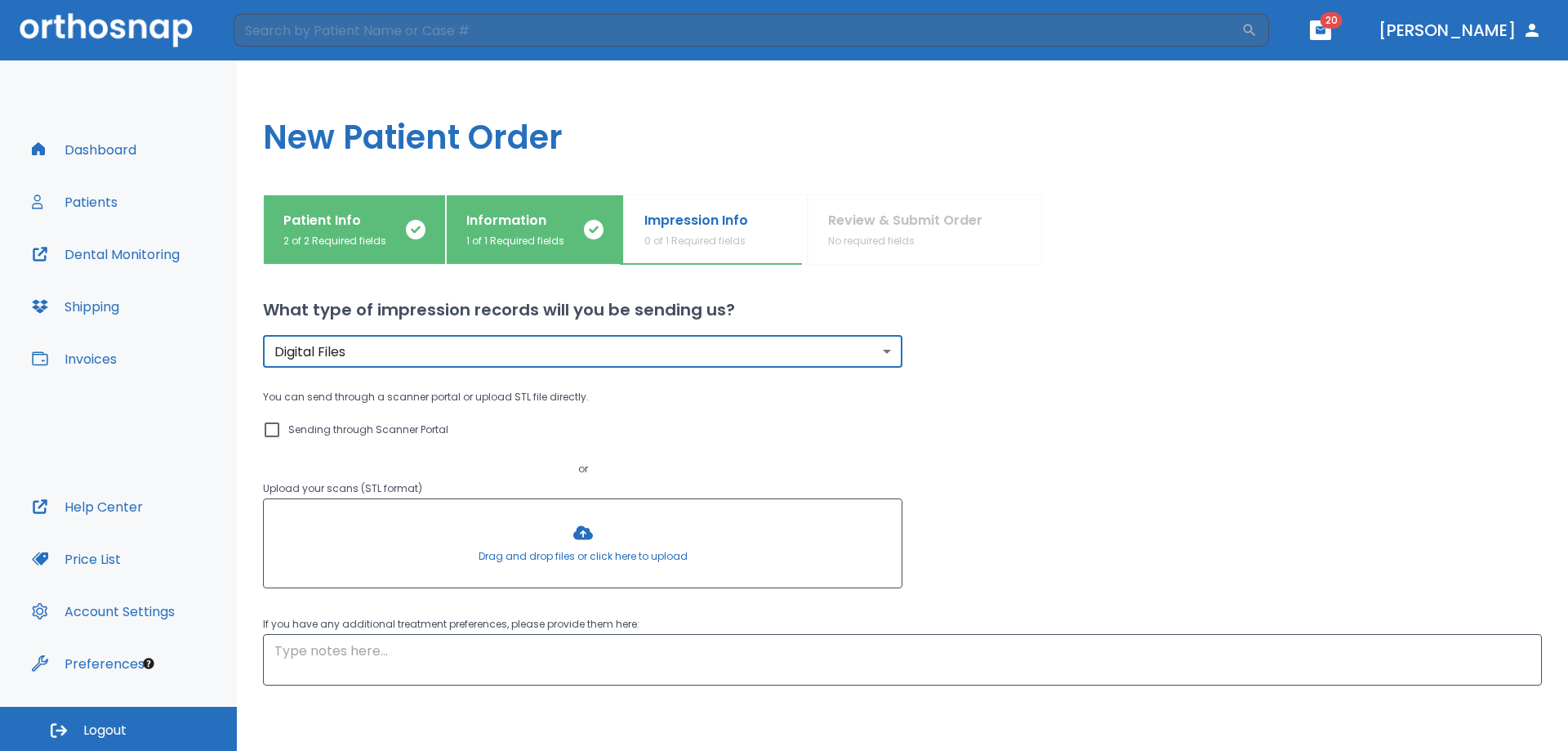
click at [269, 428] on input "Sending through Scanner Portal" at bounding box center [272, 429] width 20 height 20
checkbox input "true"
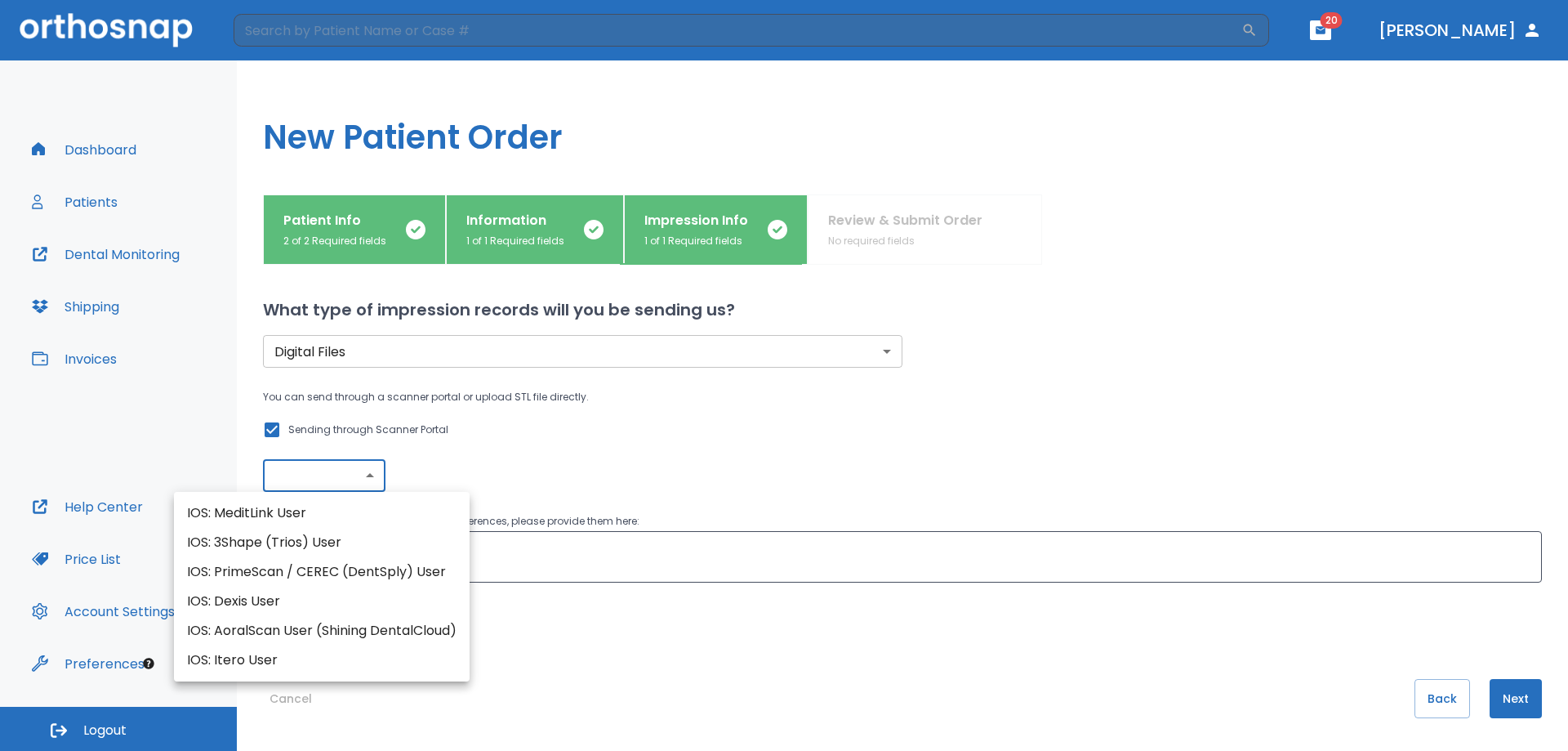
click at [333, 479] on body "​ 20 Dr. Chen Dashboard Patients Dental Monitoring Shipping Invoices Help Cente…" at bounding box center [784, 376] width 1568 height 751
click at [316, 628] on li "IOS: AoralScan User (Shining DentalCloud)" at bounding box center [322, 631] width 296 height 30
type input "IOS: AoralScan User (Shining DentalCloud)"
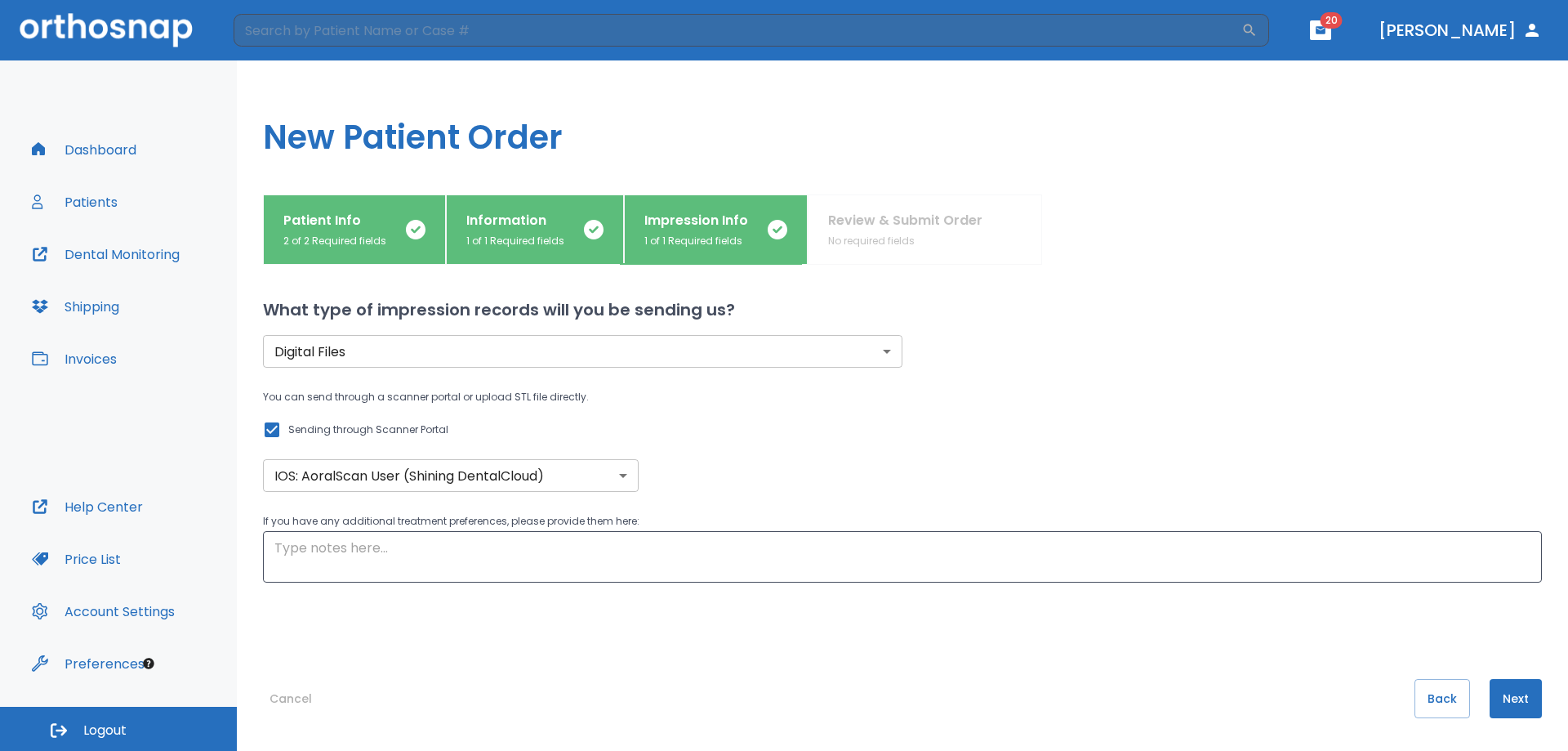
click at [665, 649] on div "What type of impression records will you be sending us? Digital Files digital ​…" at bounding box center [903, 507] width 1279 height 486
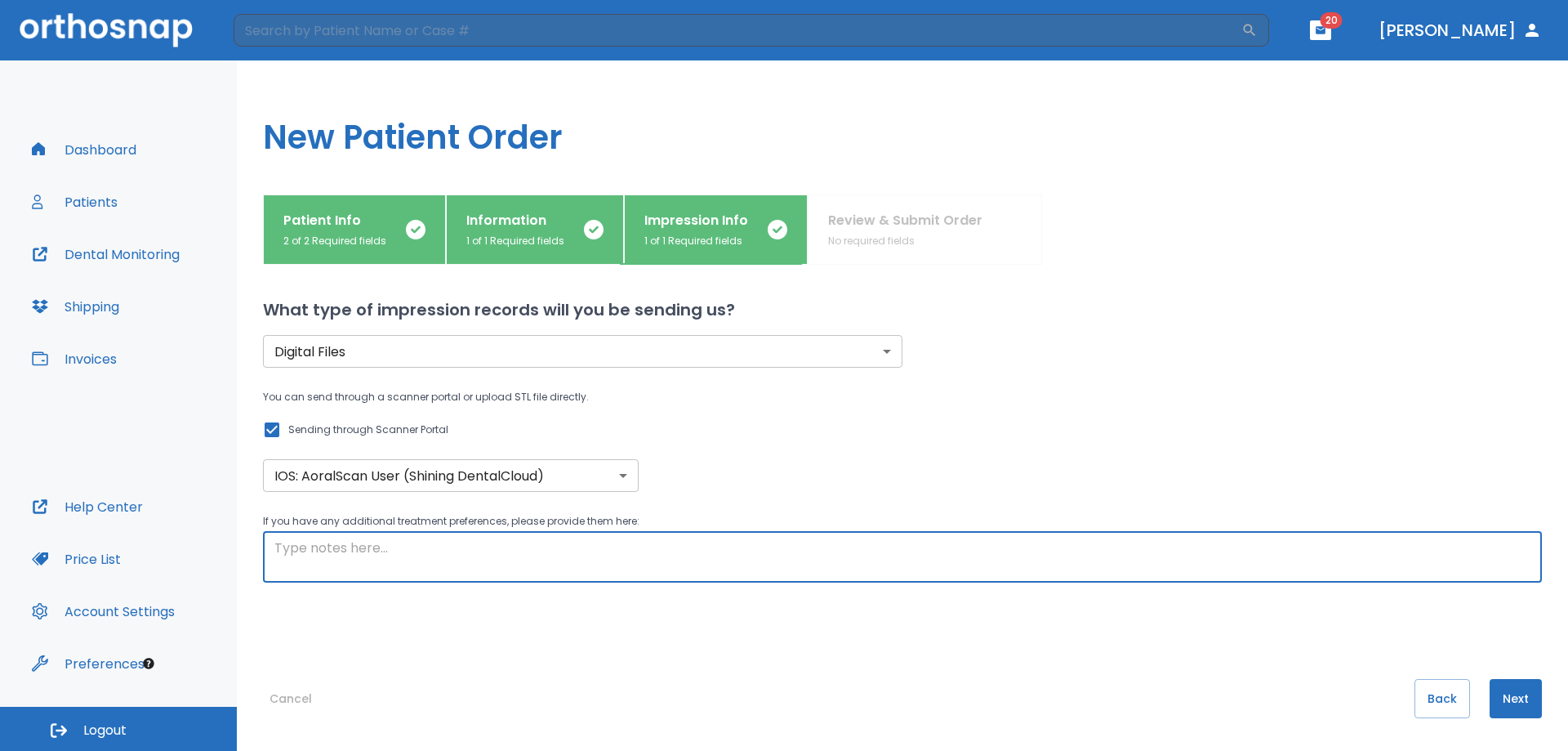
click at [601, 547] on textarea at bounding box center [902, 556] width 1256 height 37
type textarea "P"
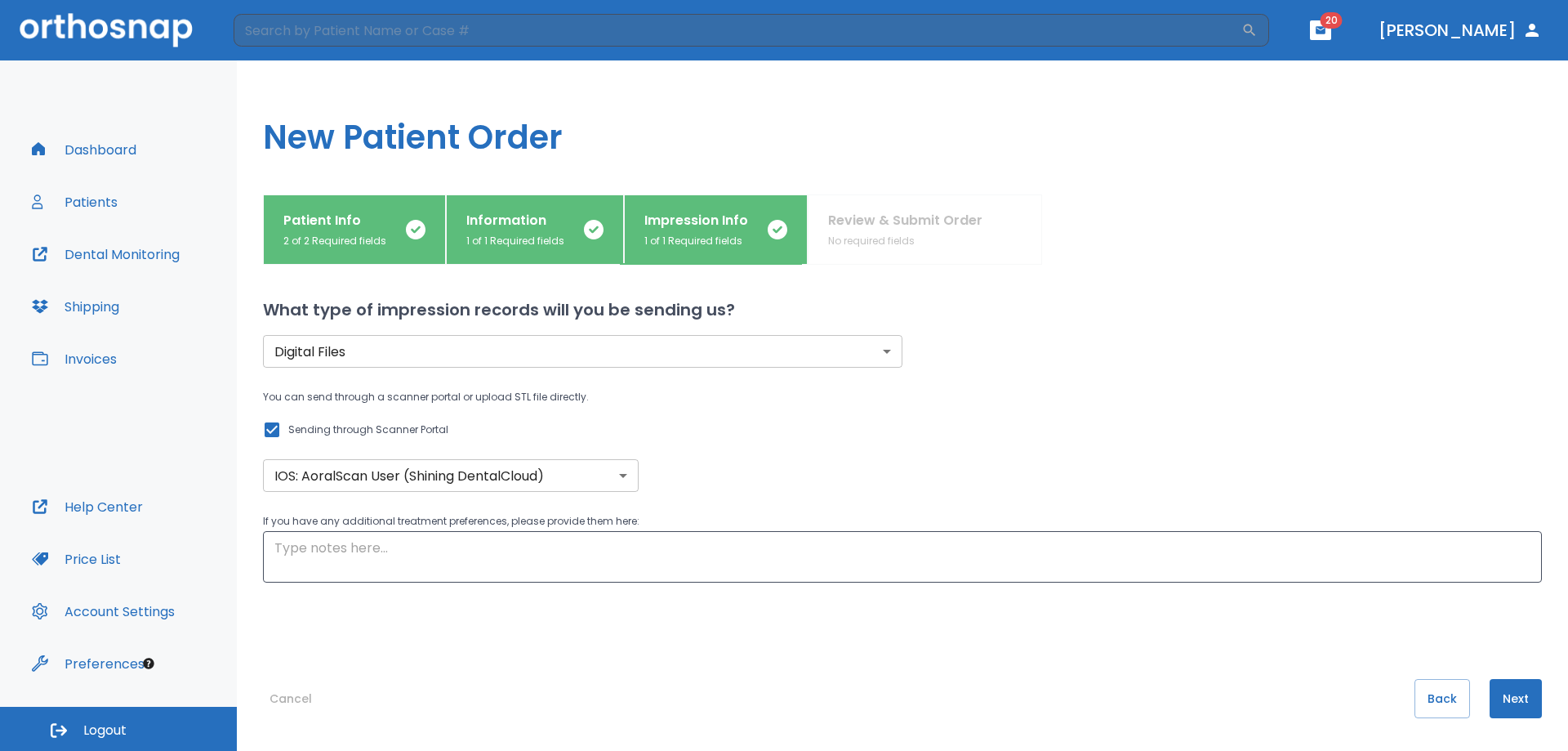
click at [680, 617] on div "What type of impression records will you be sending us? Digital Files digital ​…" at bounding box center [903, 507] width 1279 height 486
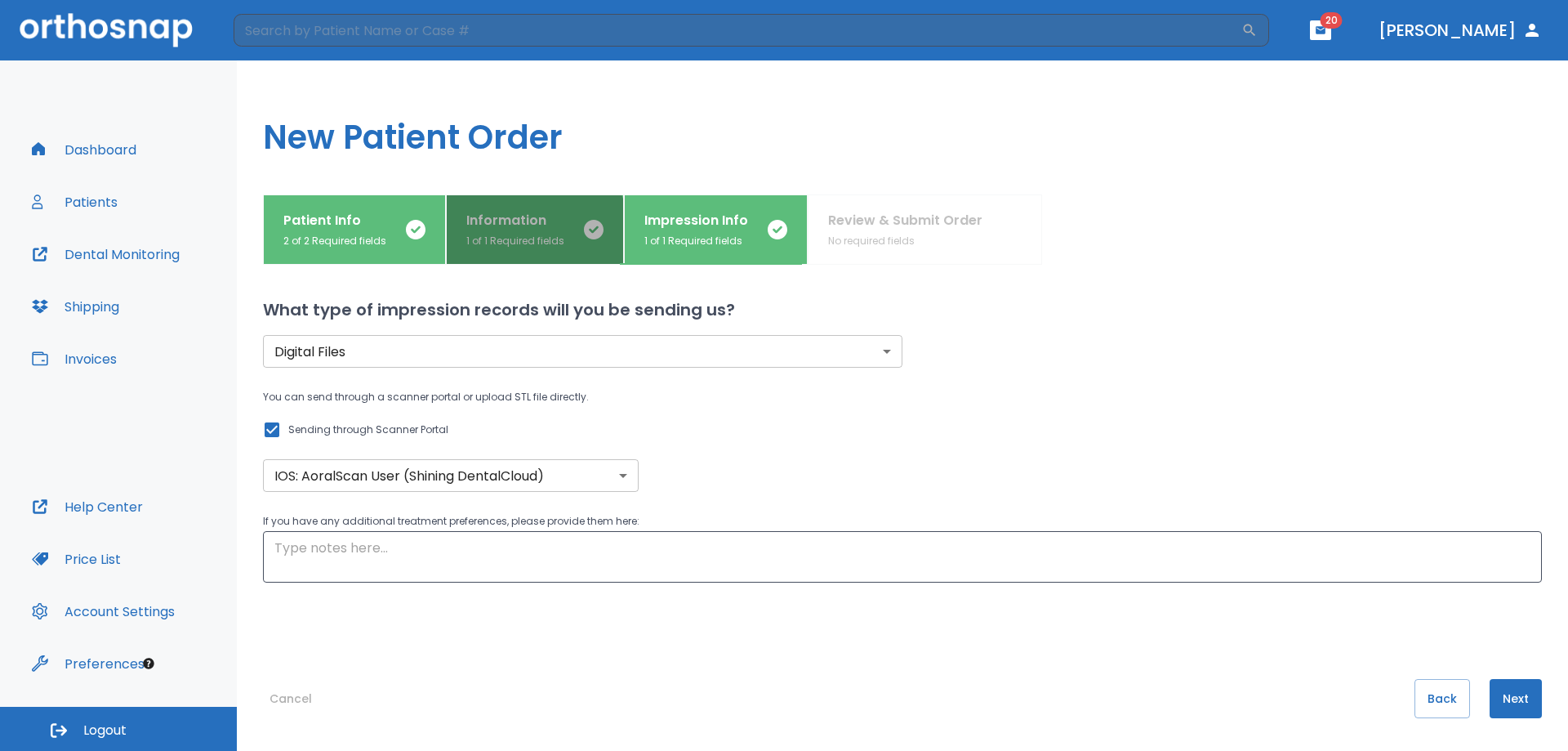
click at [512, 237] on p "1 of 1 Required fields" at bounding box center [515, 241] width 98 height 15
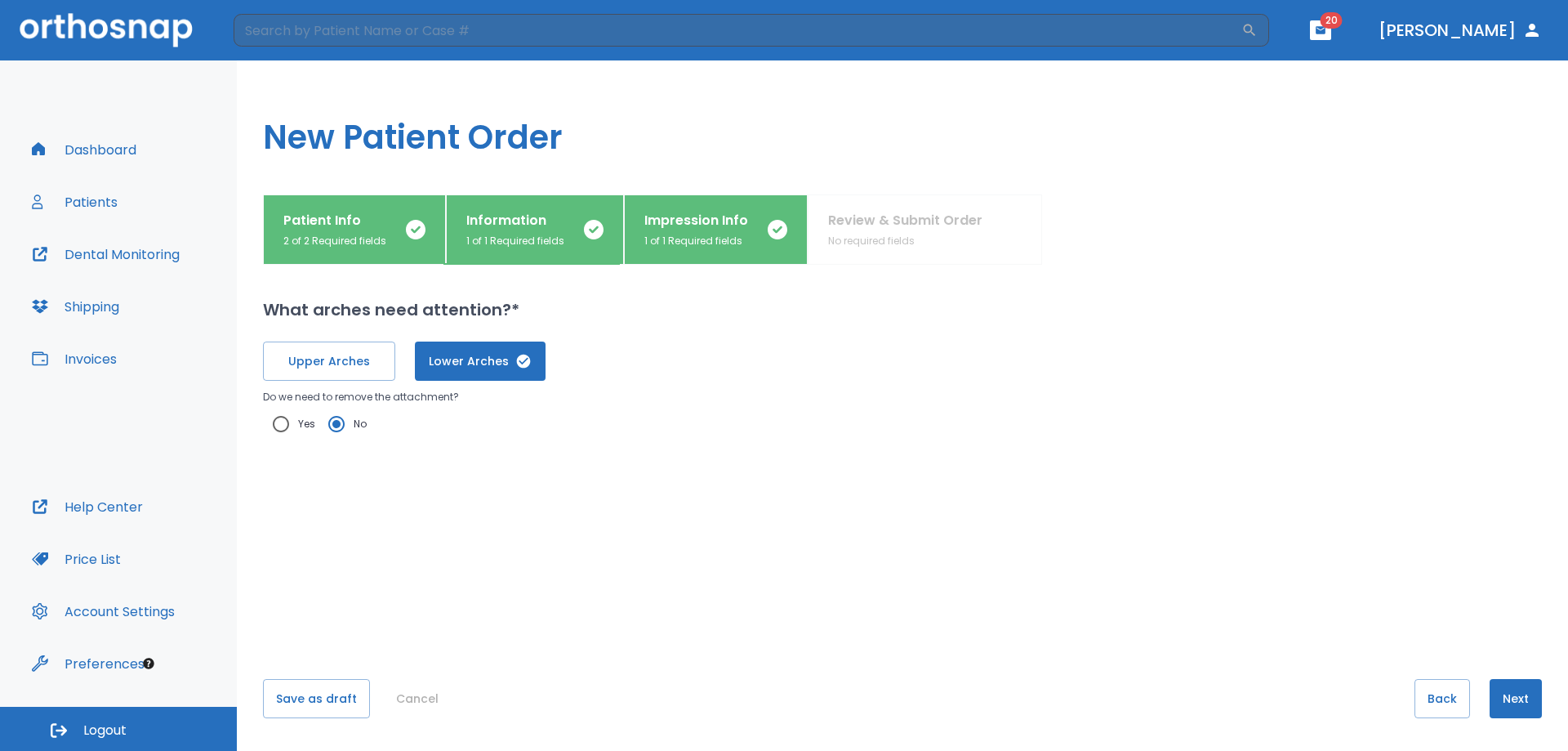
click at [694, 234] on p "1 of 1 Required fields" at bounding box center [695, 241] width 103 height 15
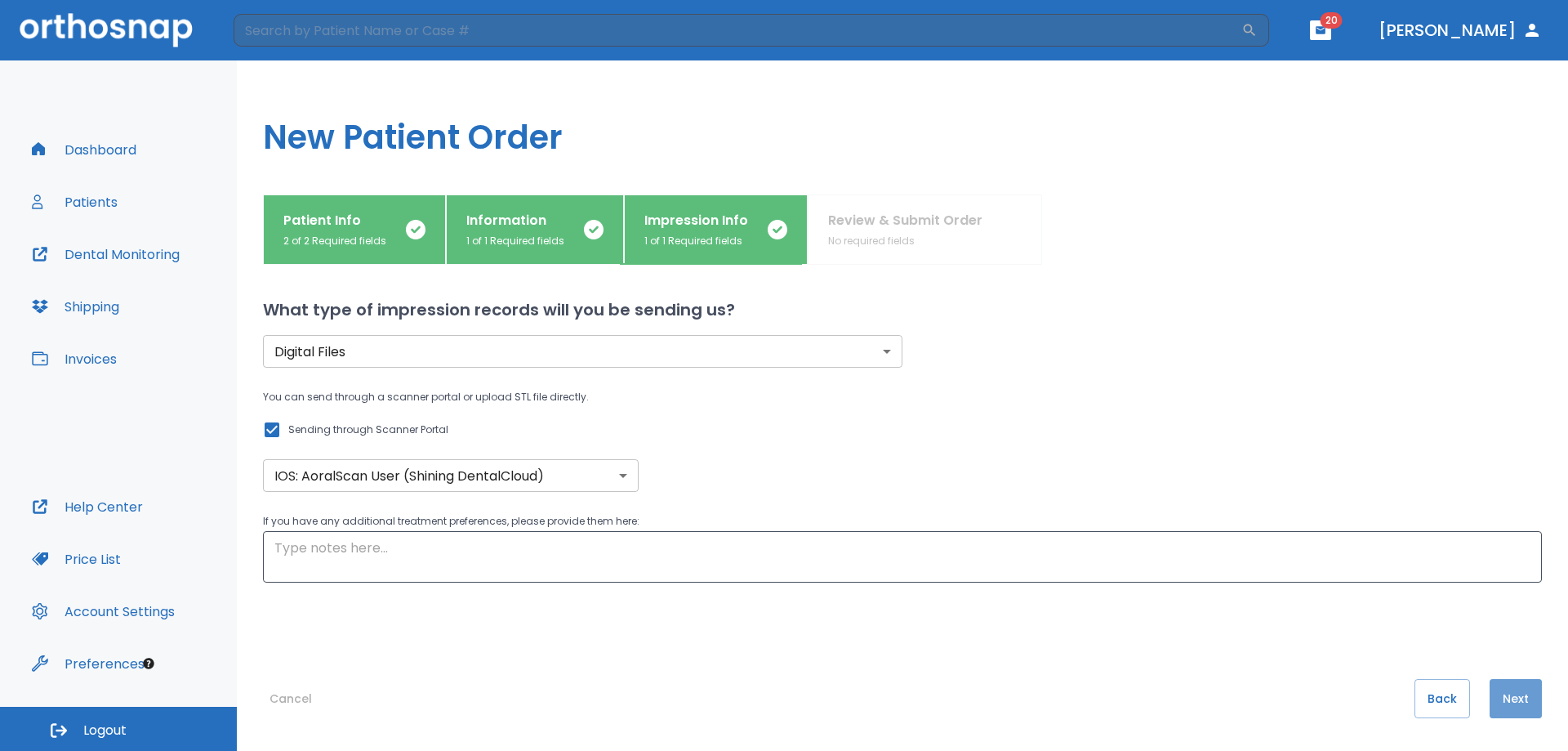
click at [1217, 705] on button "Next" at bounding box center [1516, 698] width 52 height 39
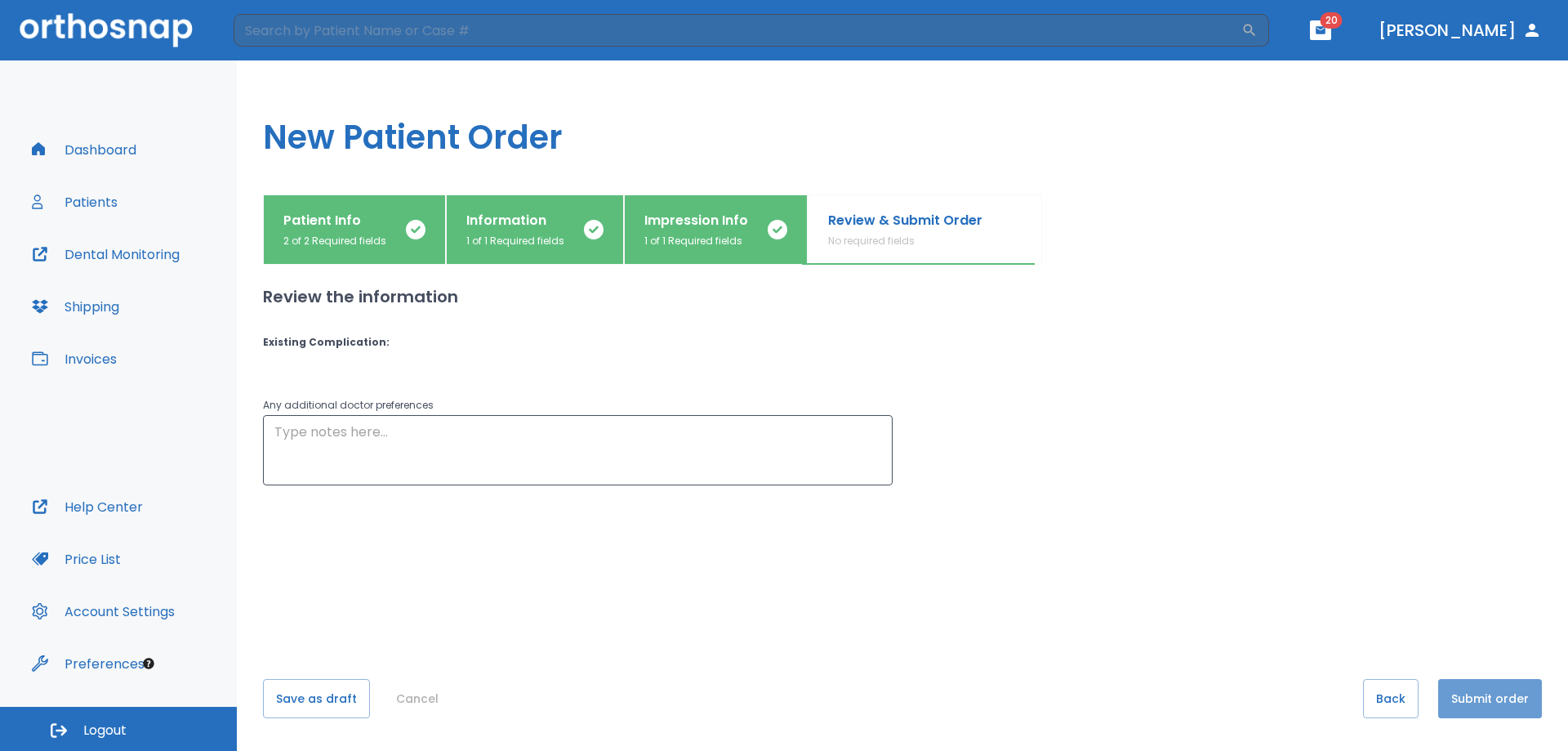
click at [1217, 703] on button "Submit order" at bounding box center [1490, 698] width 103 height 39
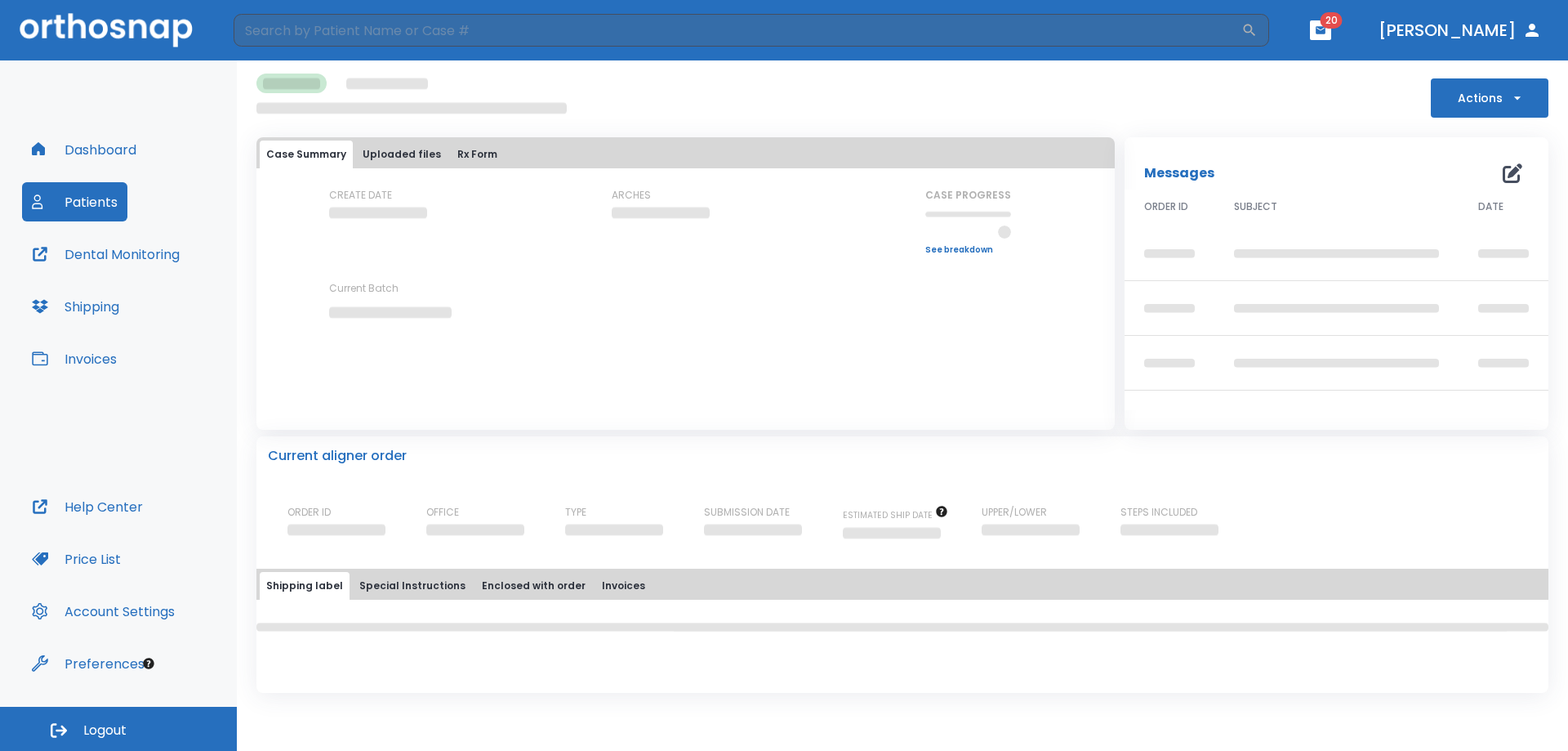
click at [1217, 20] on span "20" at bounding box center [1332, 20] width 22 height 17
click at [1217, 38] on button "button" at bounding box center [1320, 30] width 21 height 20
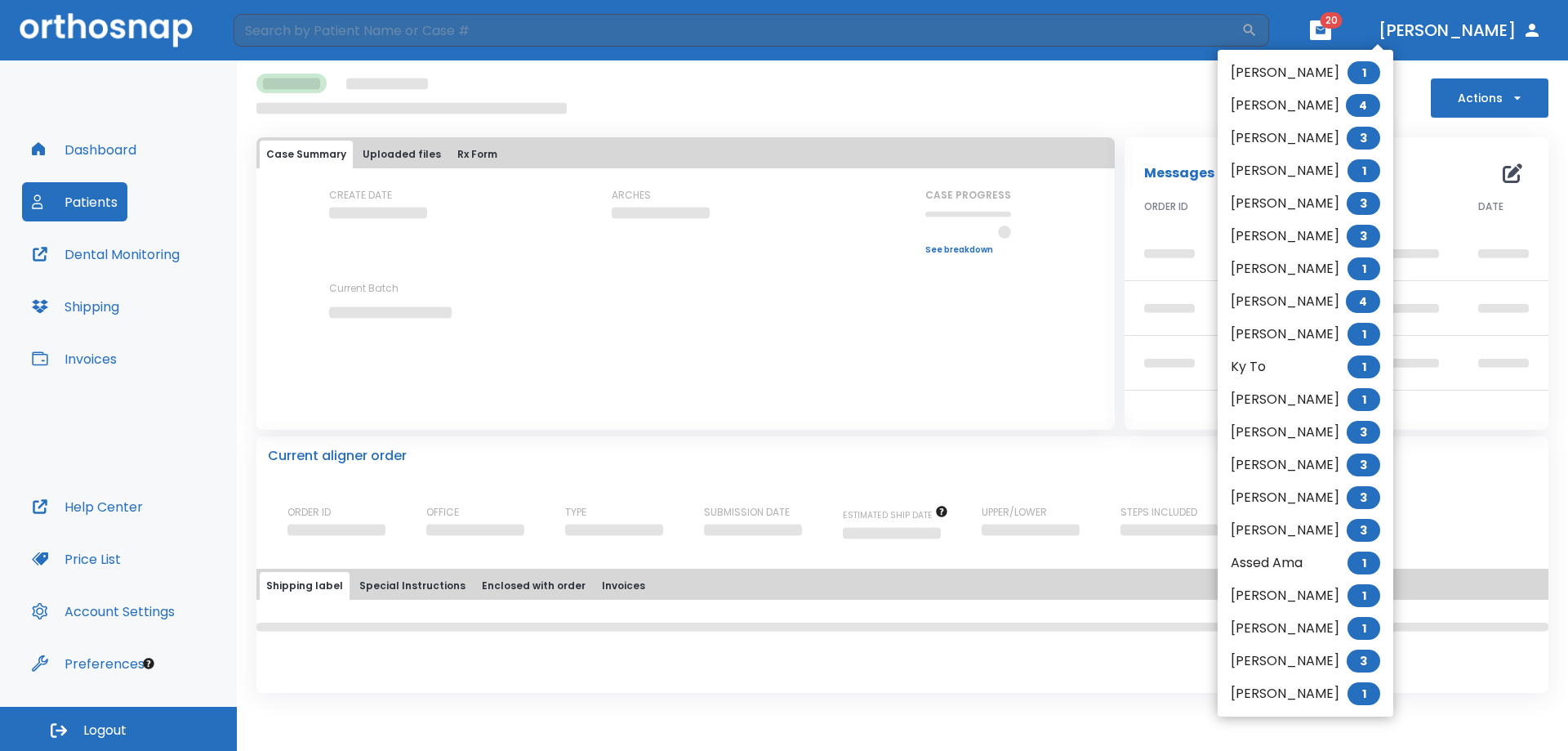
click at [103, 362] on div at bounding box center [784, 376] width 1568 height 751
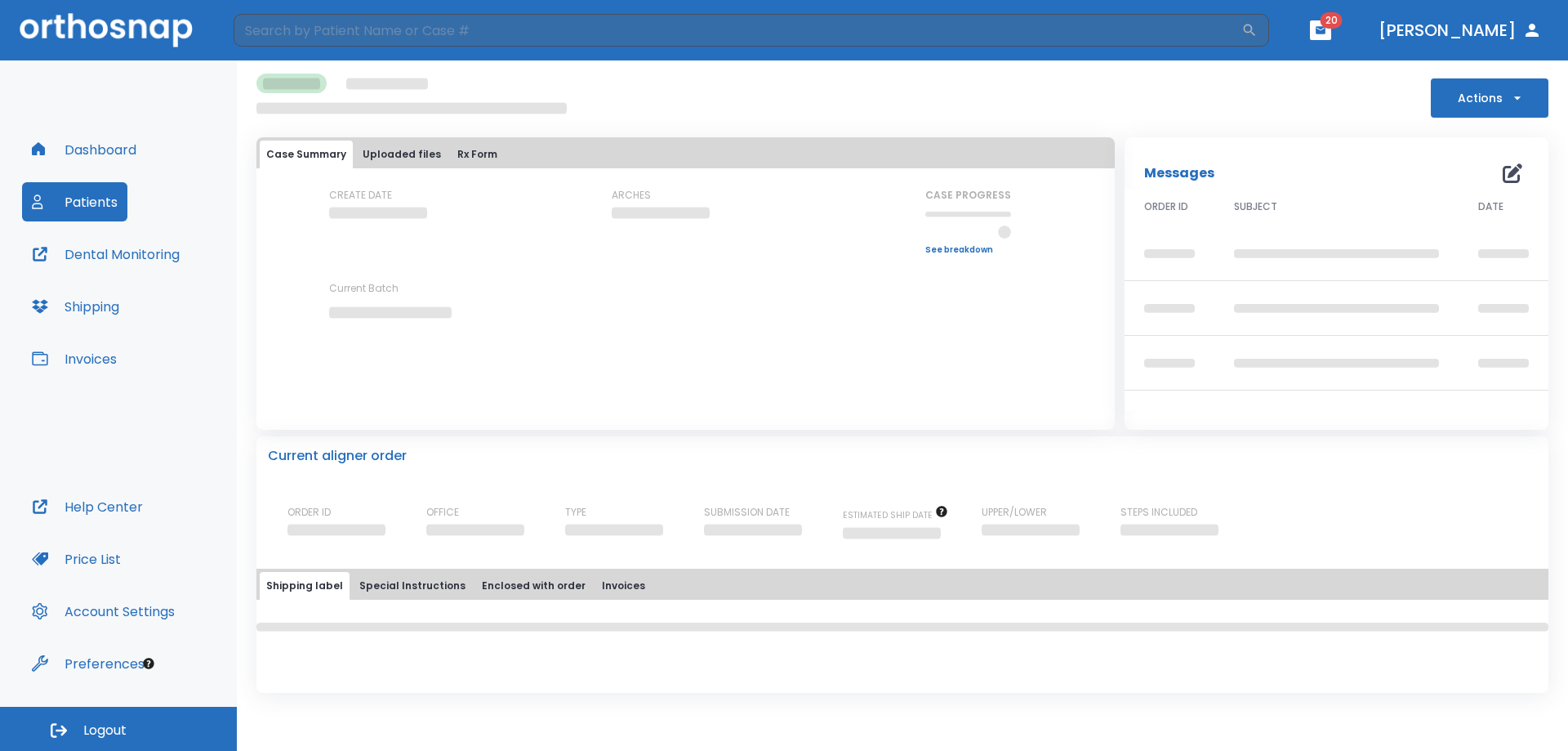
click at [77, 357] on button "Invoices" at bounding box center [74, 358] width 104 height 39
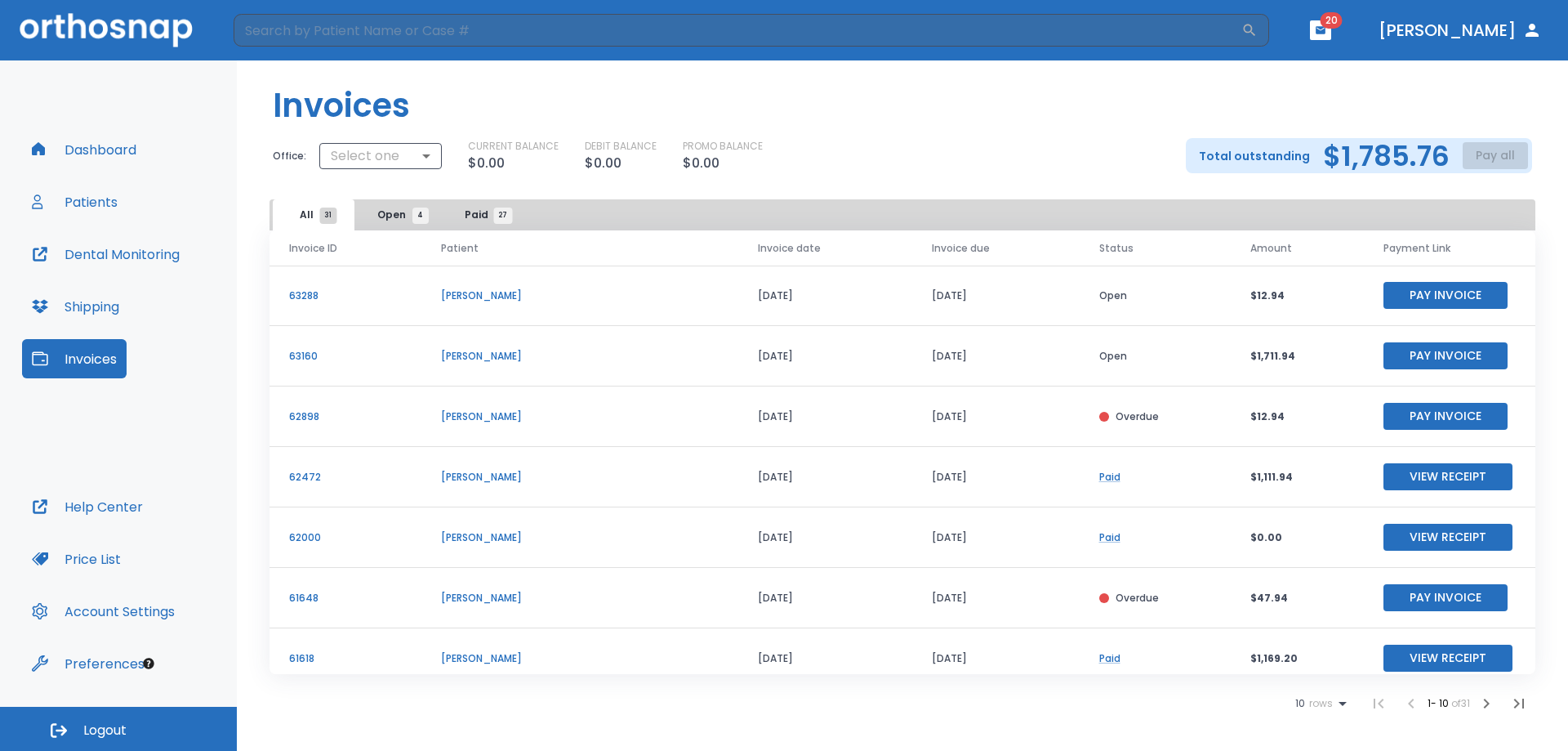
click at [1217, 185] on div "Invoices Office: Select one ​ CURRENT BALANCE $0.00 DEBIT BALANCE $0.00 PROMO B…" at bounding box center [903, 130] width 1332 height 139
click at [327, 214] on span "31" at bounding box center [328, 216] width 17 height 17
click at [1217, 156] on div "Total outstanding $1,785.76 Pay all" at bounding box center [1359, 156] width 346 height 35
click at [1217, 163] on p "Total outstanding" at bounding box center [1255, 156] width 111 height 20
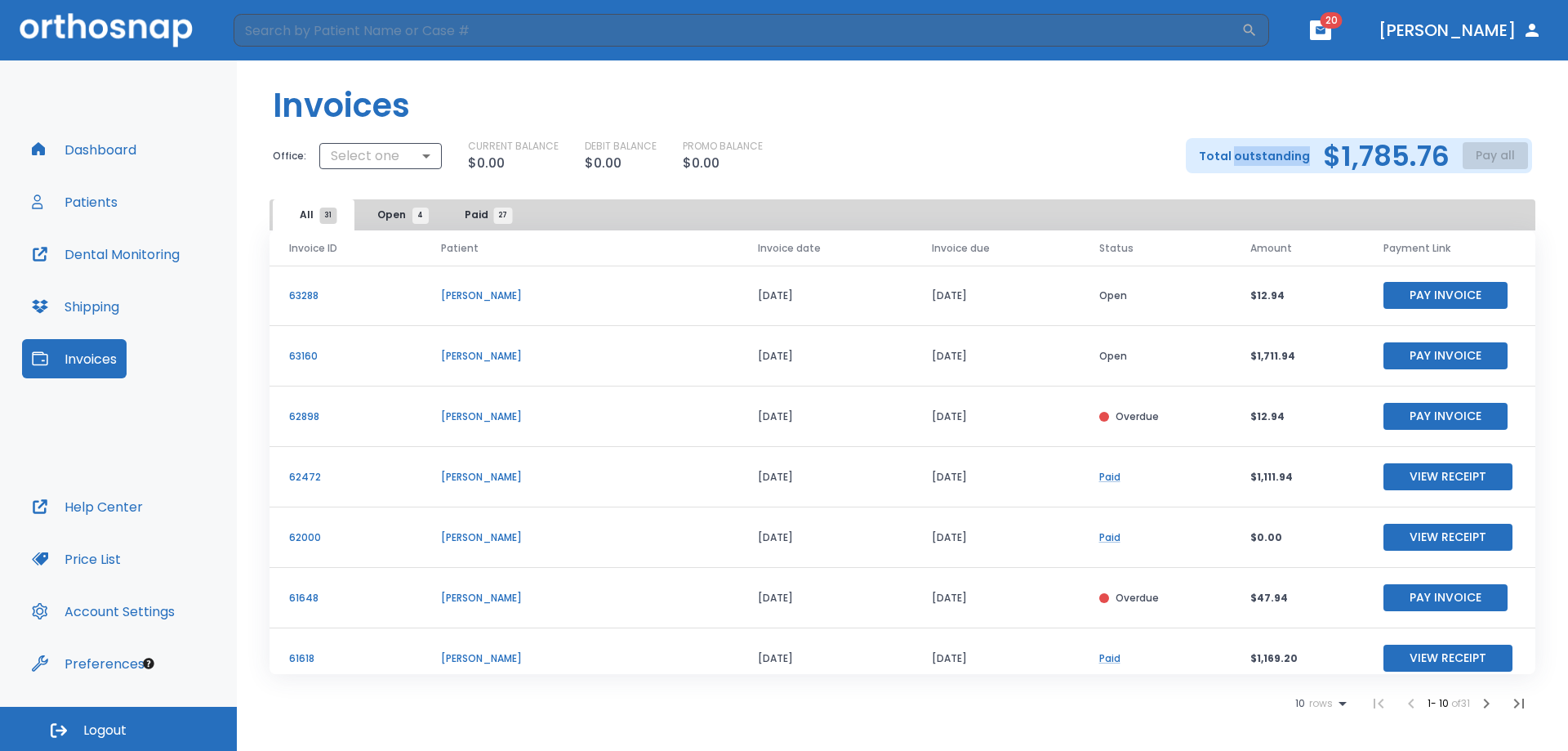
click at [1217, 163] on p "Total outstanding" at bounding box center [1255, 156] width 111 height 20
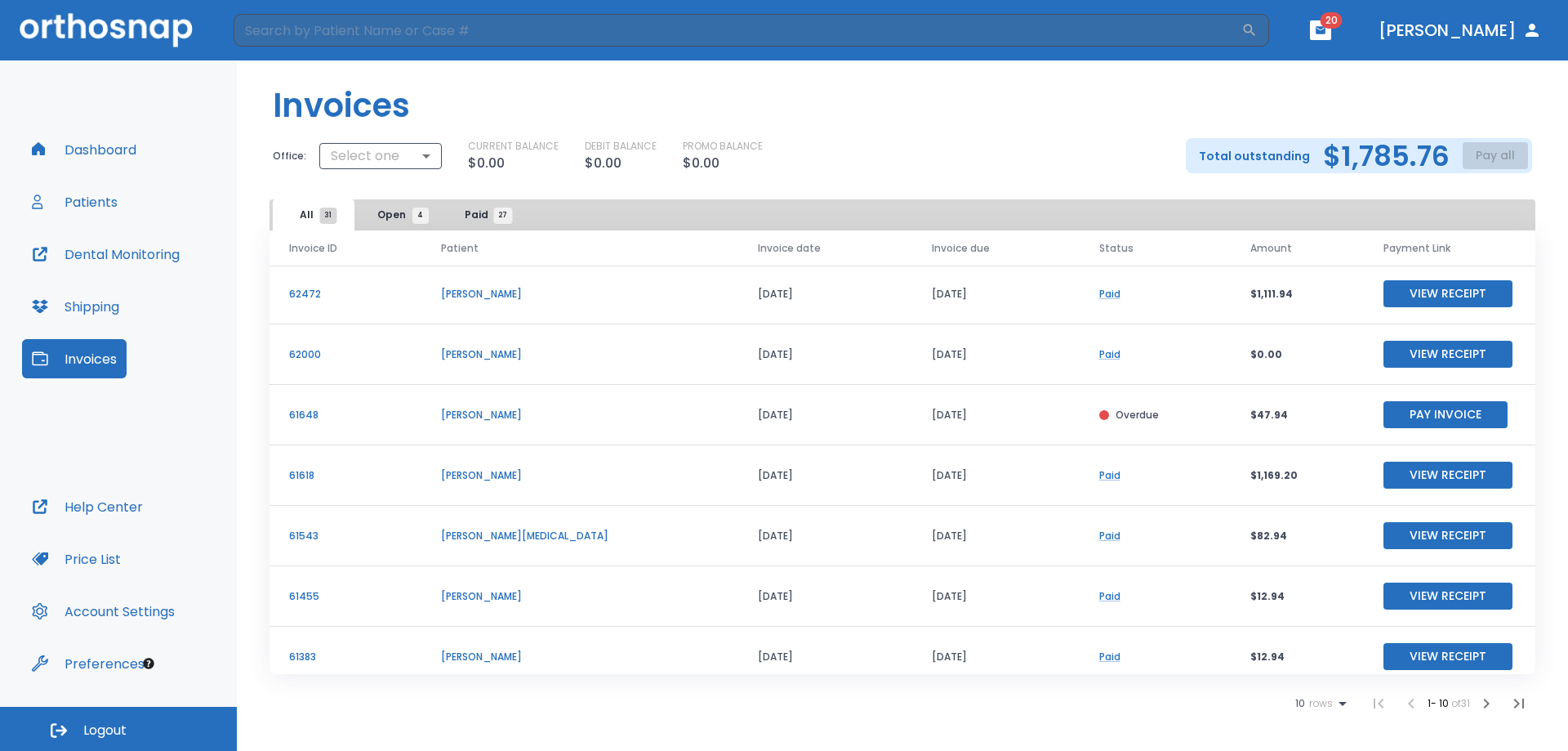
scroll to position [196, 0]
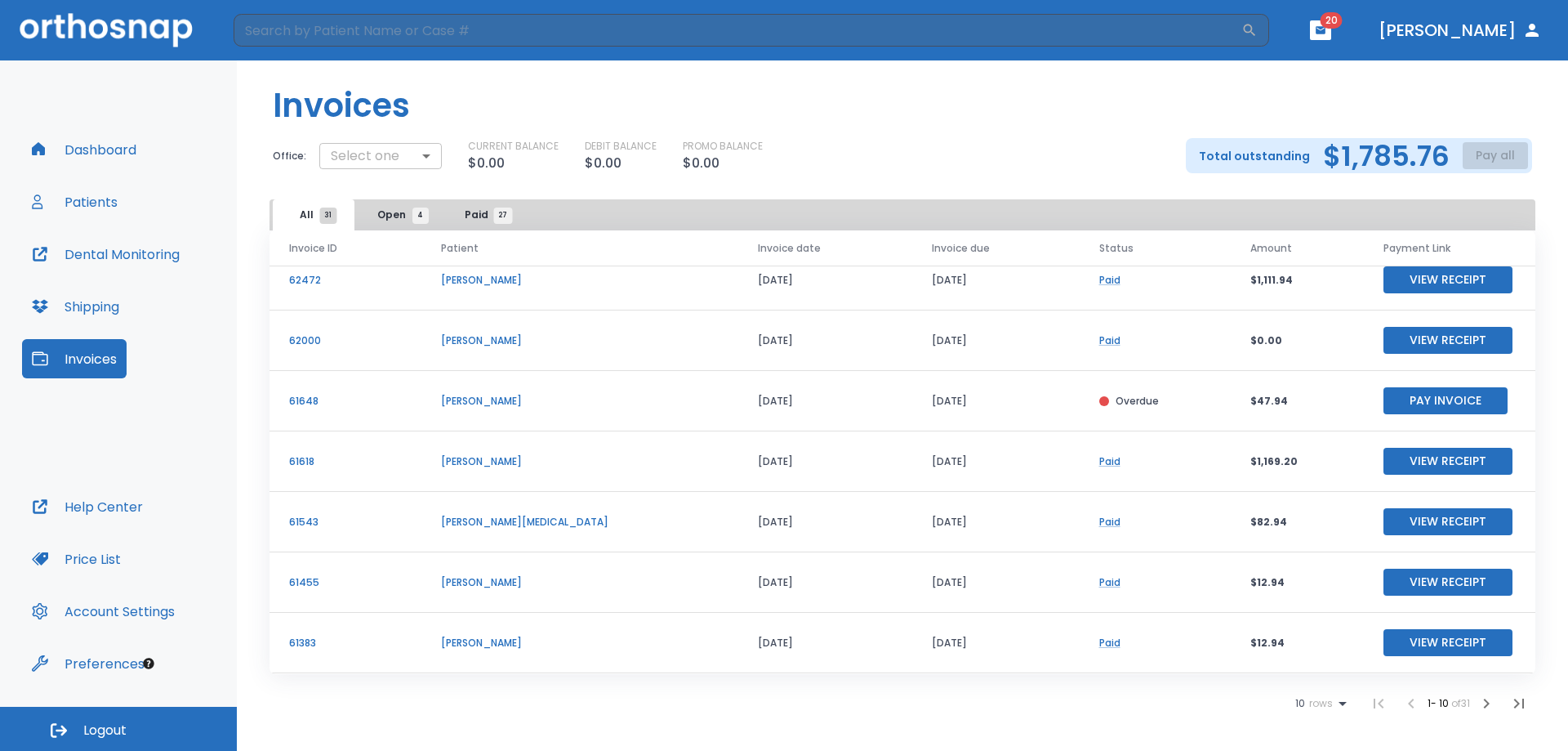
click at [415, 157] on body "​ 20 Dr. Chen Dashboard Patients Dental Monitoring Shipping Invoices Help Cente…" at bounding box center [784, 376] width 1568 height 751
click at [382, 229] on li "Denti Belli Dentistry" at bounding box center [379, 223] width 152 height 30
type input "3071"
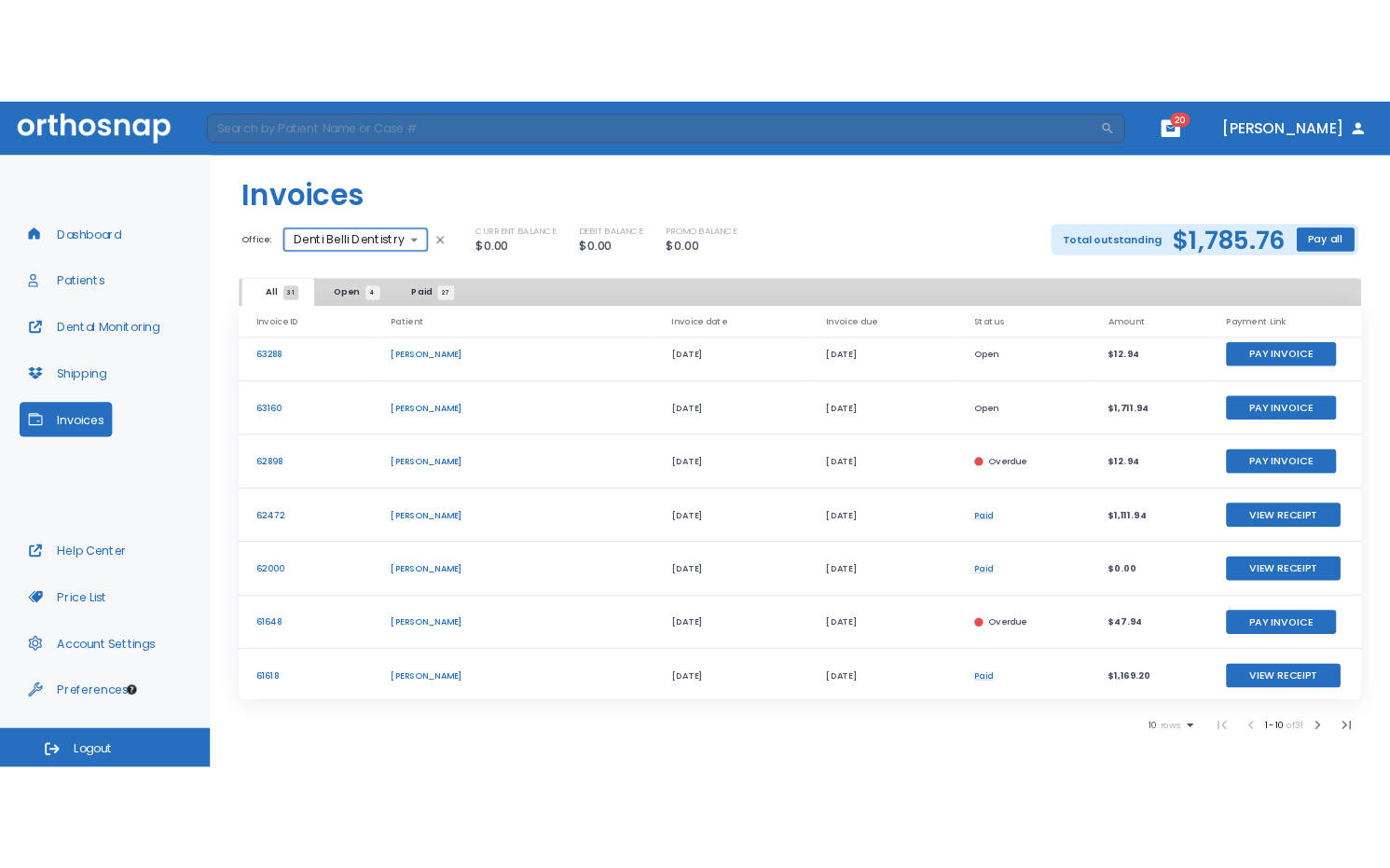
scroll to position [0, 0]
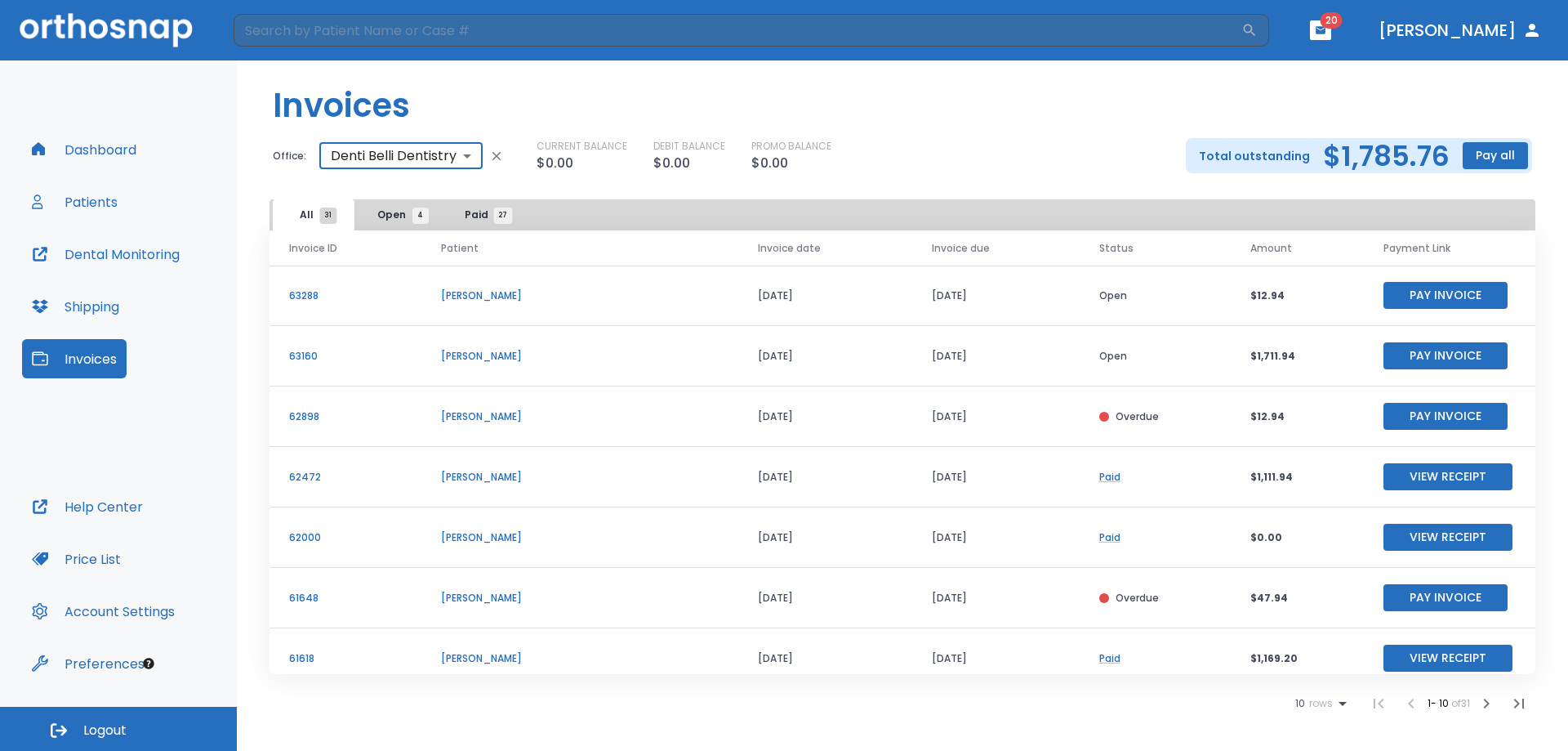
click at [1217, 154] on button "Pay all" at bounding box center [1495, 156] width 65 height 27
click at [1217, 199] on p "Pay by CC or Bank account" at bounding box center [1478, 196] width 137 height 15
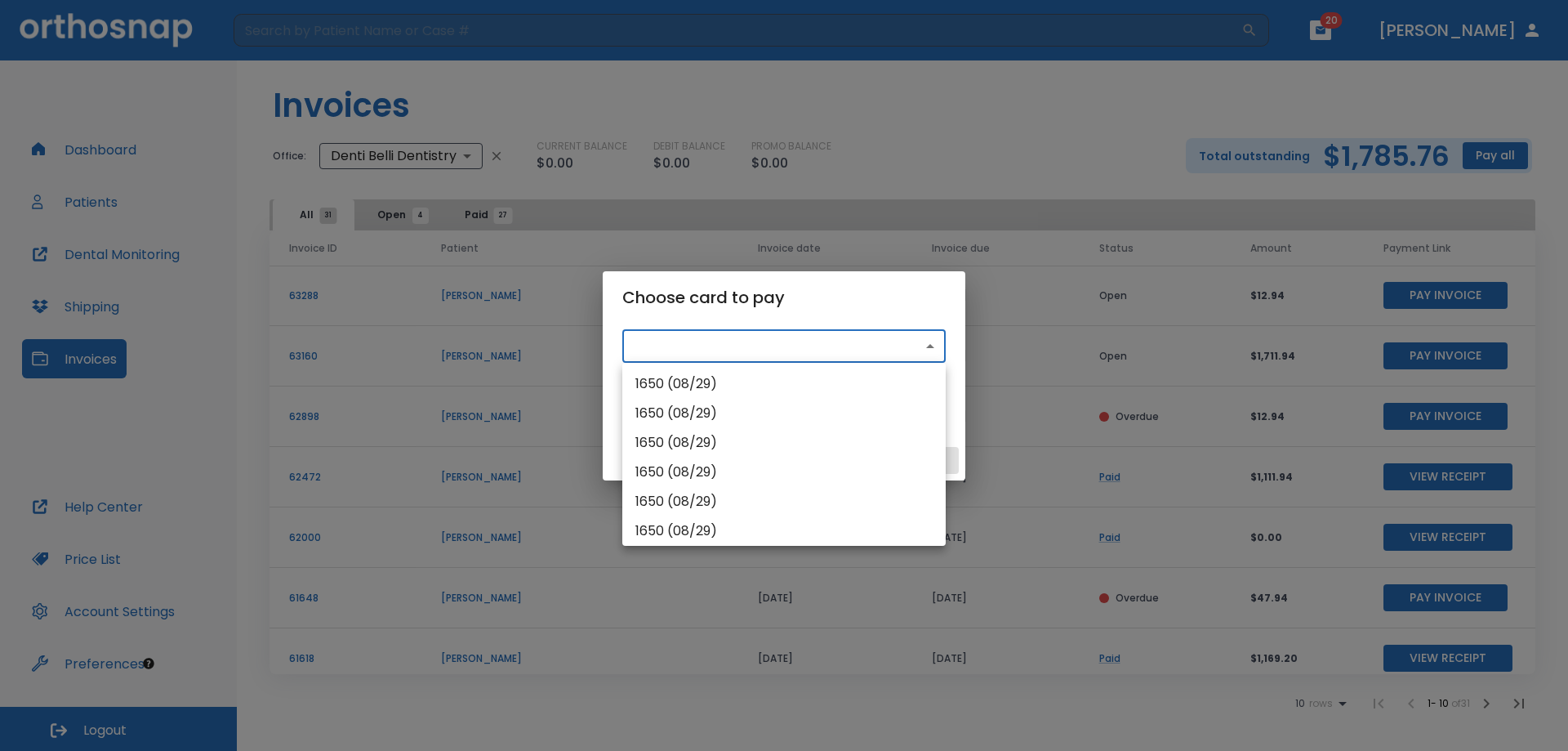
click at [800, 340] on body "​ 20 Dr. Chen Dashboard Patients Dental Monitoring Shipping Invoices Help Cente…" at bounding box center [784, 376] width 1568 height 751
click at [697, 388] on li "1650 (08/29)" at bounding box center [784, 384] width 323 height 30
type input "pm_1RtAebHMfdBZStQ1NbtLZAY6"
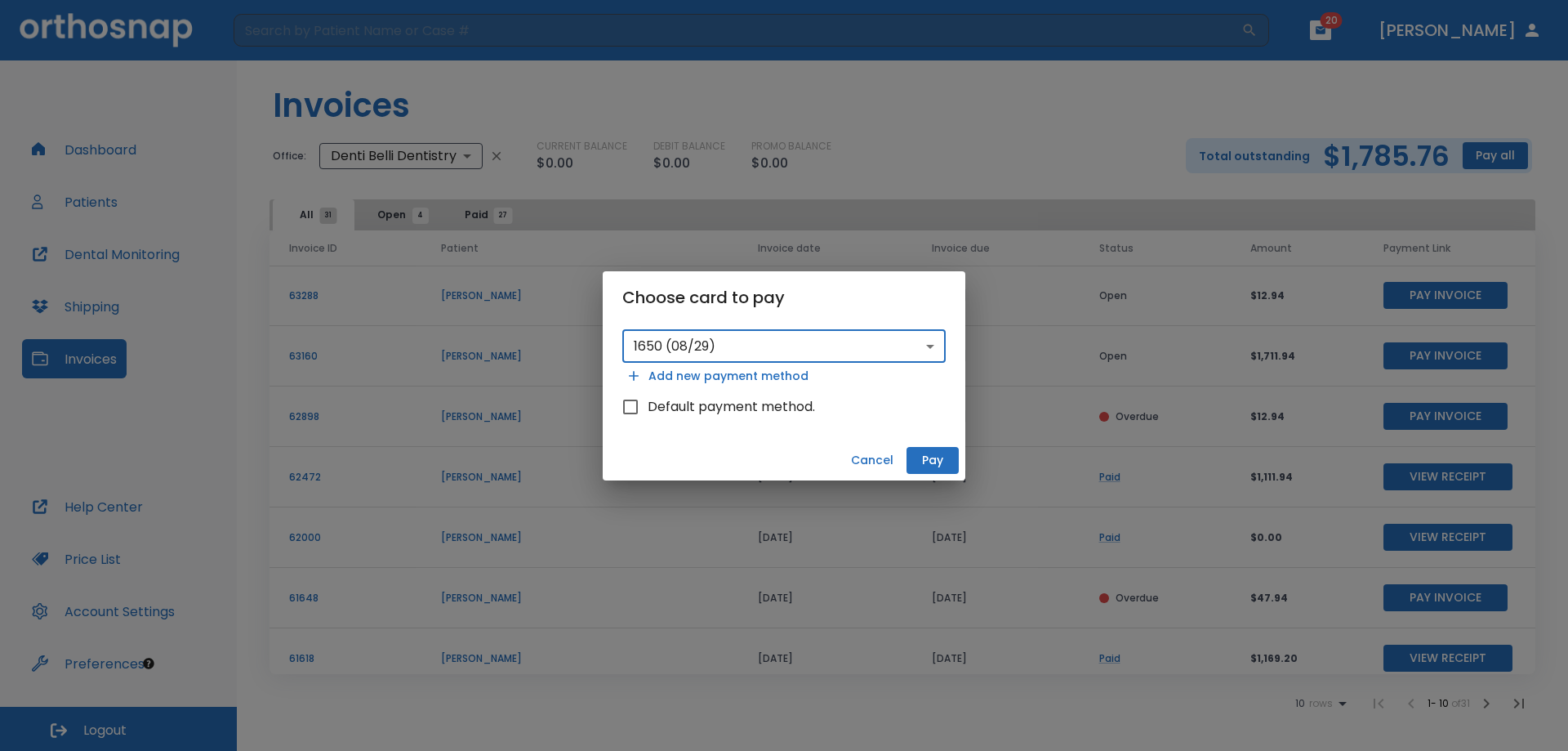
click at [694, 408] on span "Default payment method." at bounding box center [731, 407] width 168 height 20
click at [648, 408] on input "Default payment method." at bounding box center [630, 406] width 34 height 34
checkbox input "true"
click at [929, 461] on button "Pay" at bounding box center [933, 460] width 52 height 27
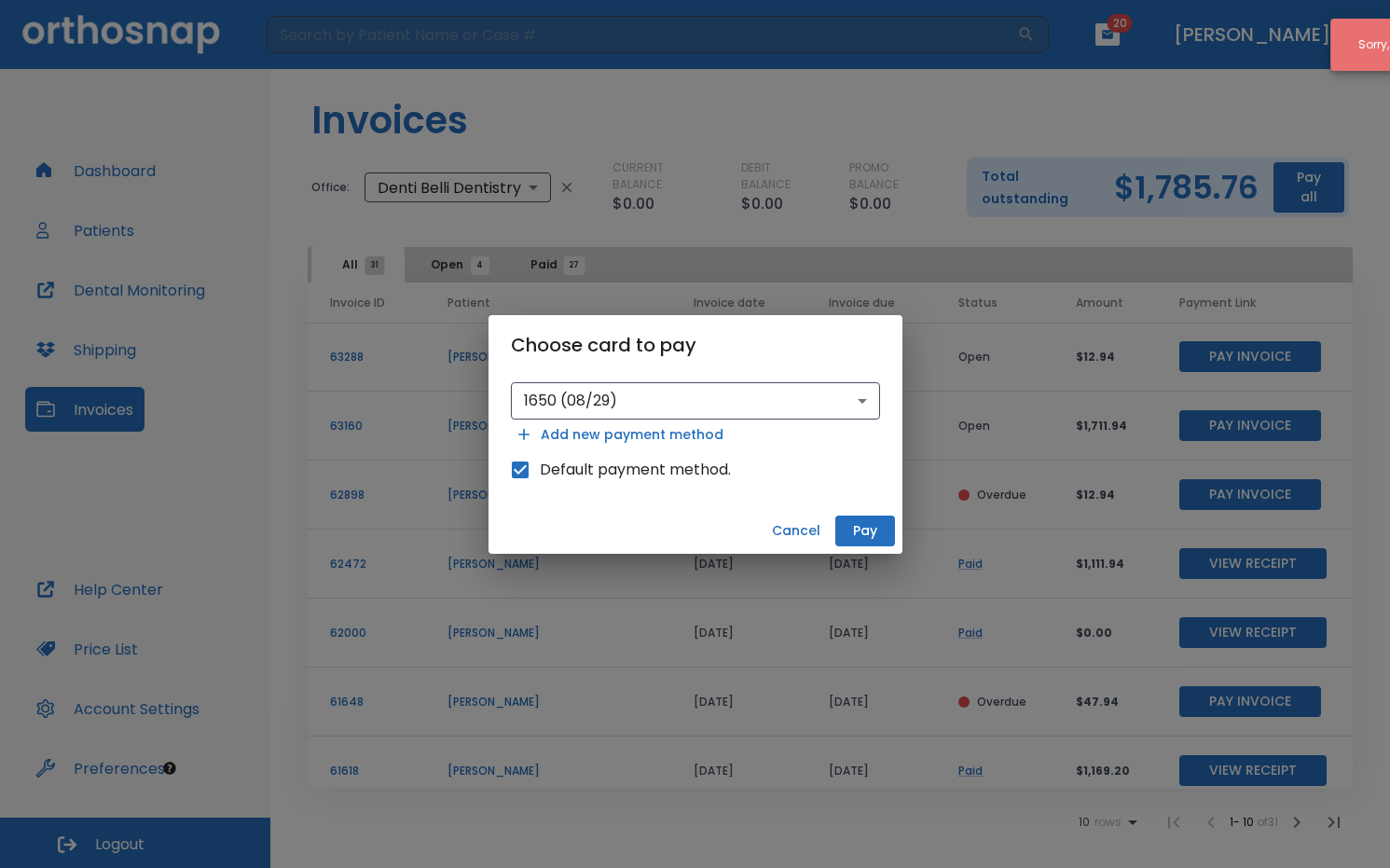
click at [792, 529] on button "Cancel" at bounding box center [797, 531] width 63 height 31
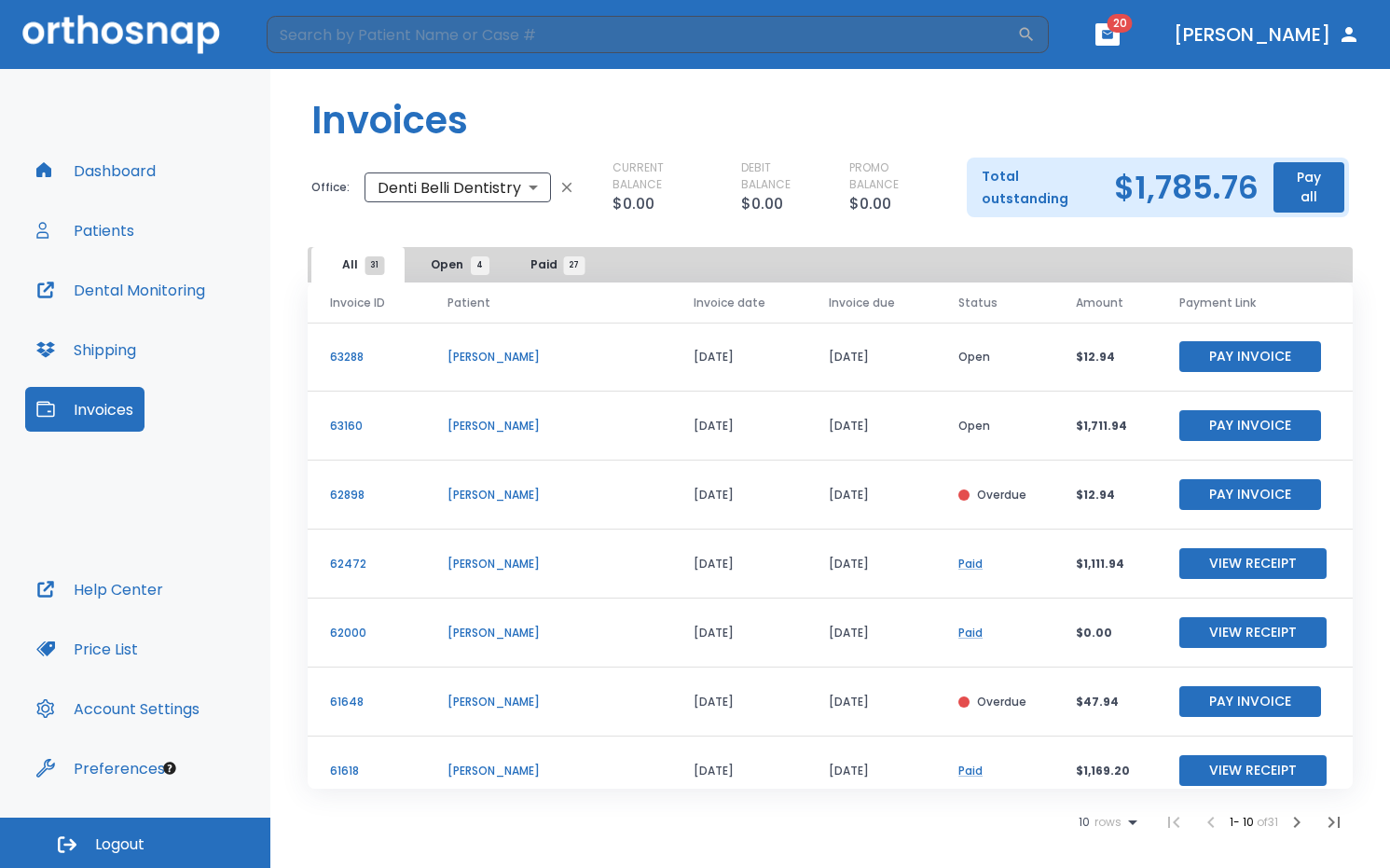
click at [1114, 29] on icon "button" at bounding box center [1107, 34] width 13 height 13
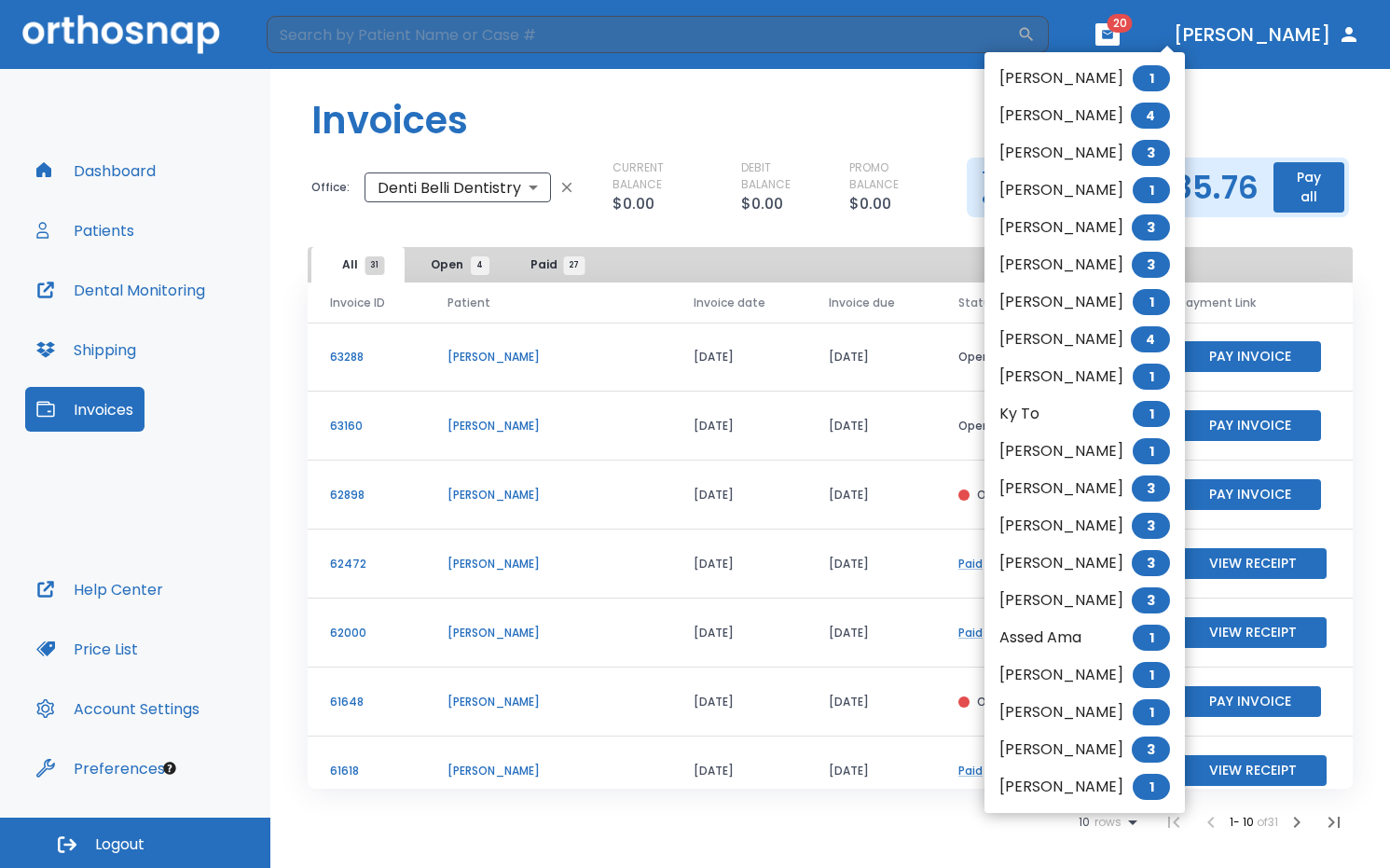
click at [779, 85] on div at bounding box center [695, 434] width 1390 height 868
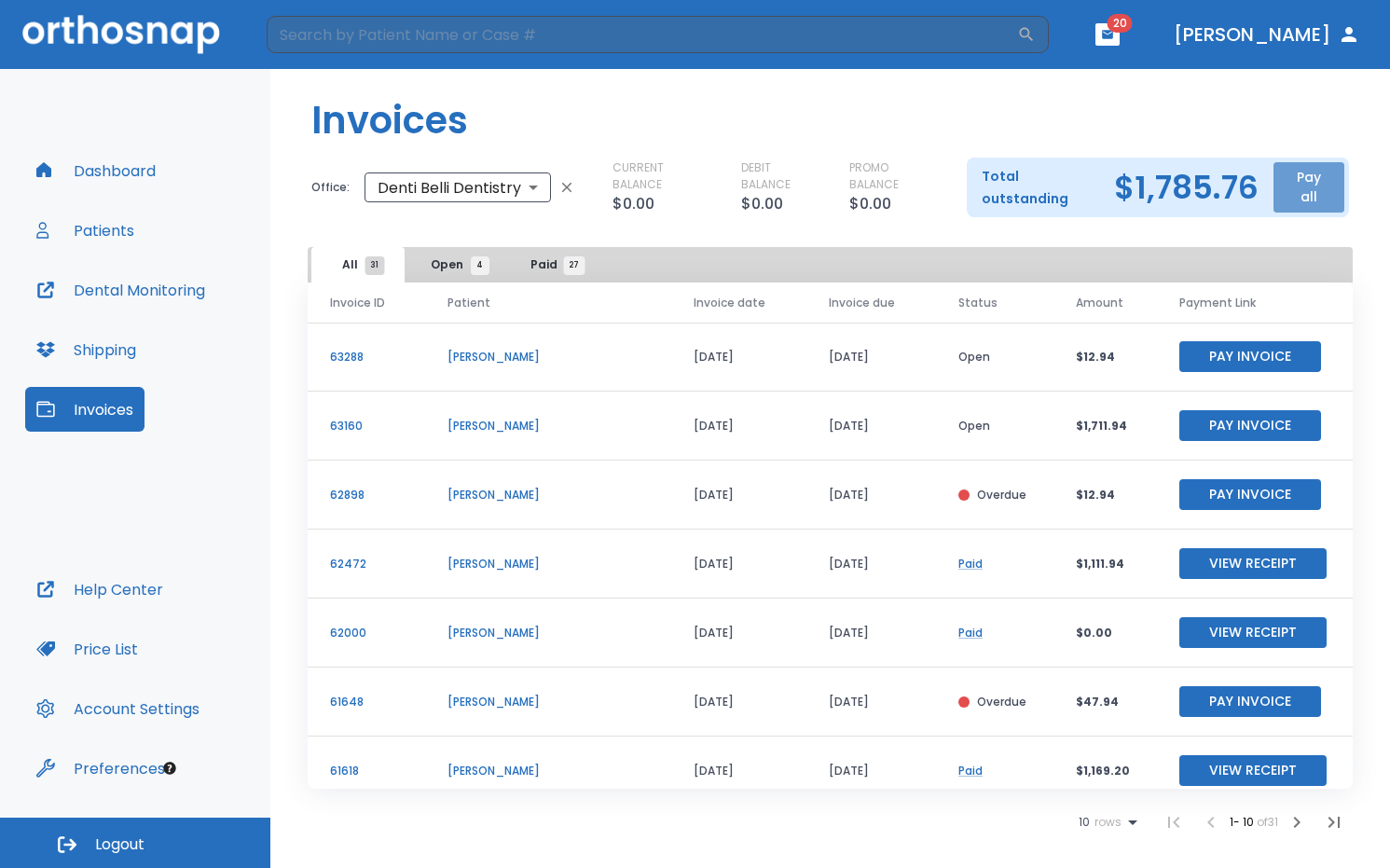
click at [1307, 191] on button "Pay all" at bounding box center [1309, 187] width 70 height 51
click at [1237, 228] on li "Pay by CC or Bank account" at bounding box center [1287, 243] width 187 height 47
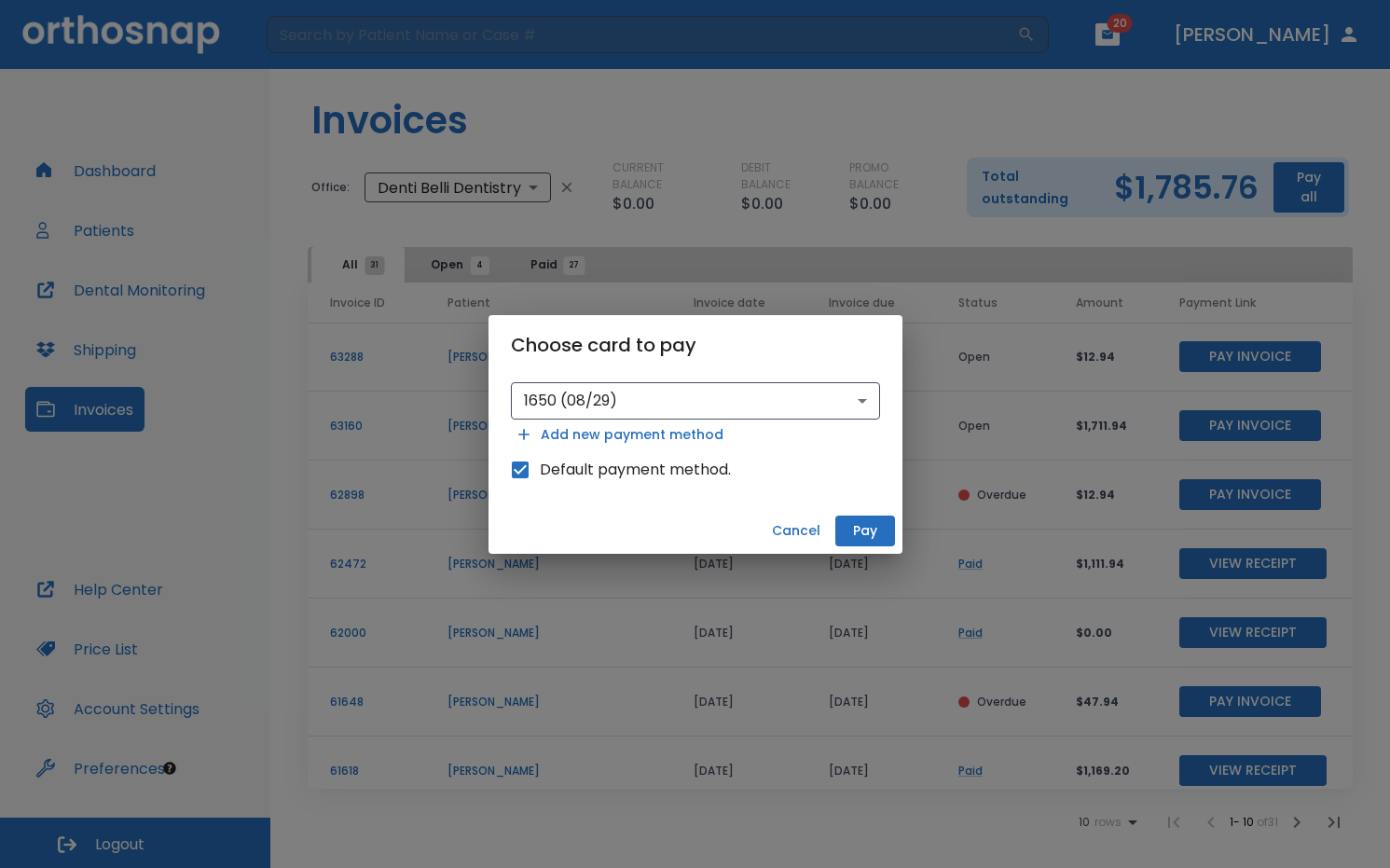
click at [631, 440] on button "Add new payment method" at bounding box center [621, 434] width 220 height 31
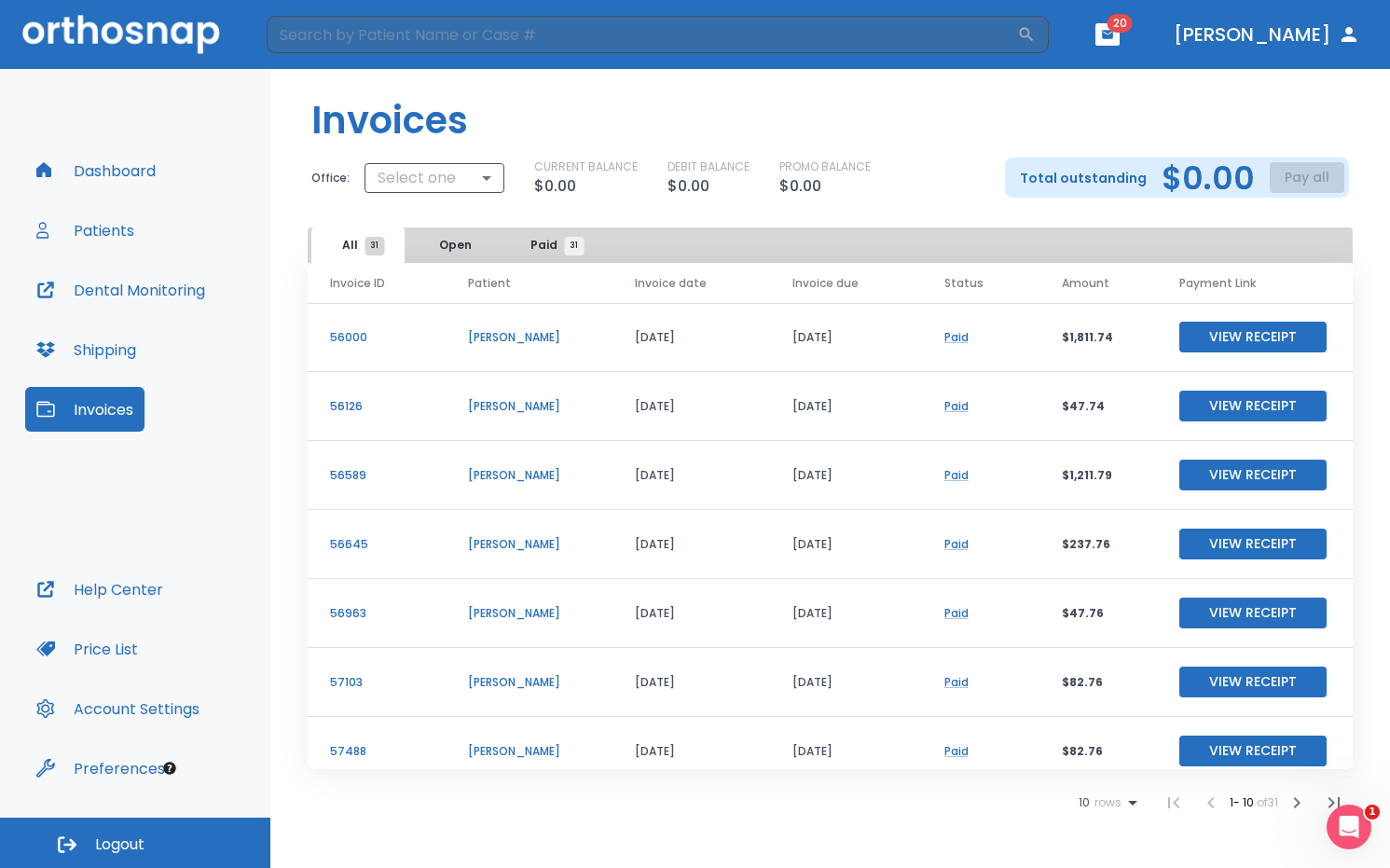
click at [1200, 38] on header "​ 20 [PERSON_NAME]" at bounding box center [695, 35] width 1390 height 69
click at [1120, 36] on button "button" at bounding box center [1107, 34] width 24 height 23
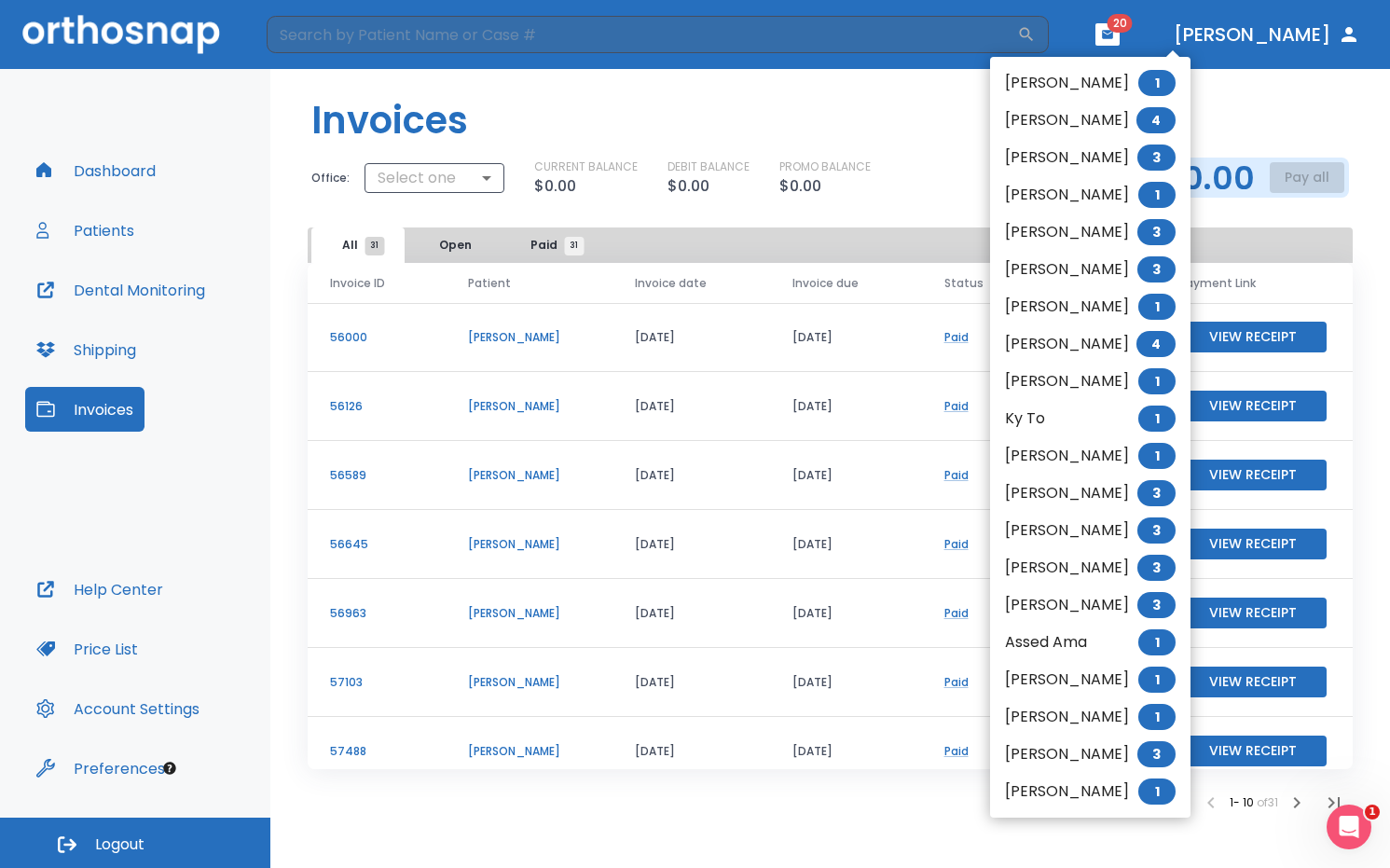
click at [1105, 88] on li "[PERSON_NAME] 1" at bounding box center [1090, 83] width 200 height 38
